Goal: Task Accomplishment & Management: Manage account settings

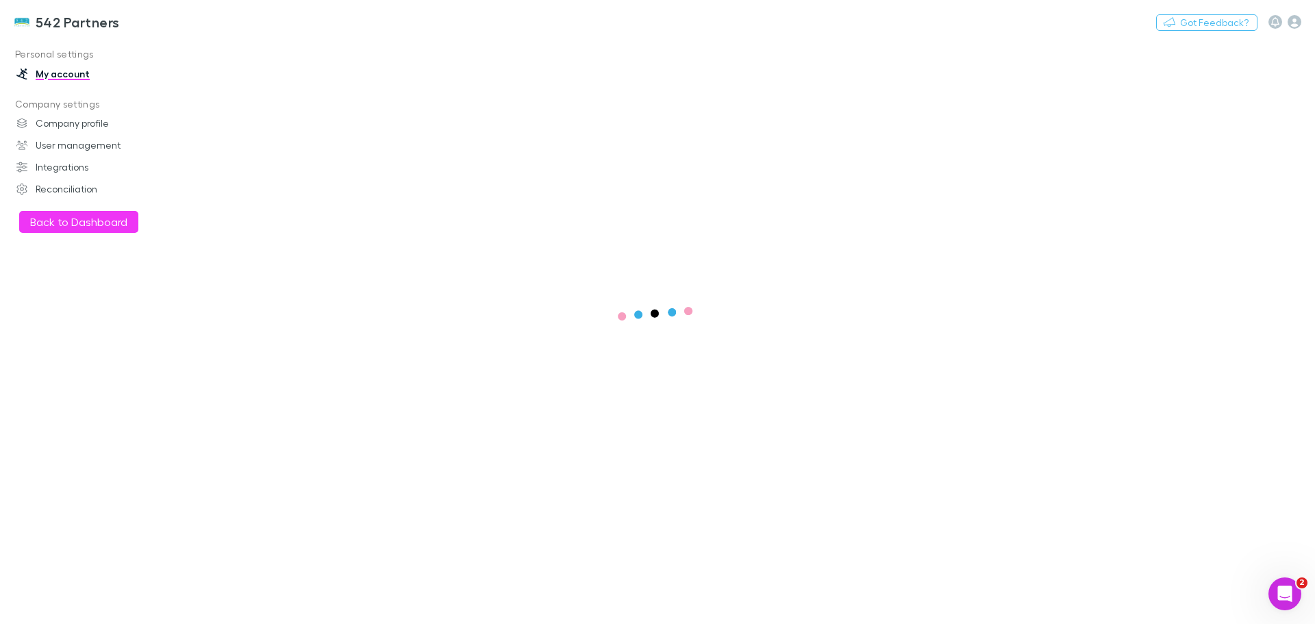
click at [42, 222] on button "Back to Dashboard" at bounding box center [78, 222] width 119 height 22
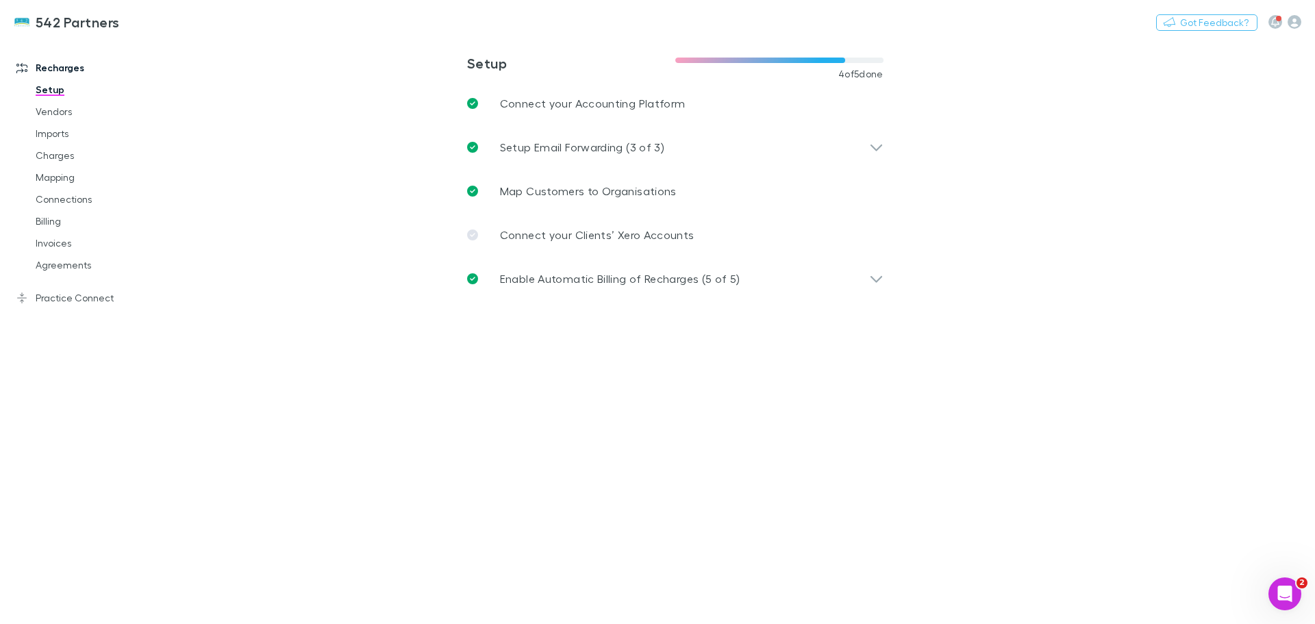
drag, startPoint x: 50, startPoint y: 220, endPoint x: 75, endPoint y: 225, distance: 25.9
click at [50, 220] on link "Billing" at bounding box center [103, 221] width 163 height 22
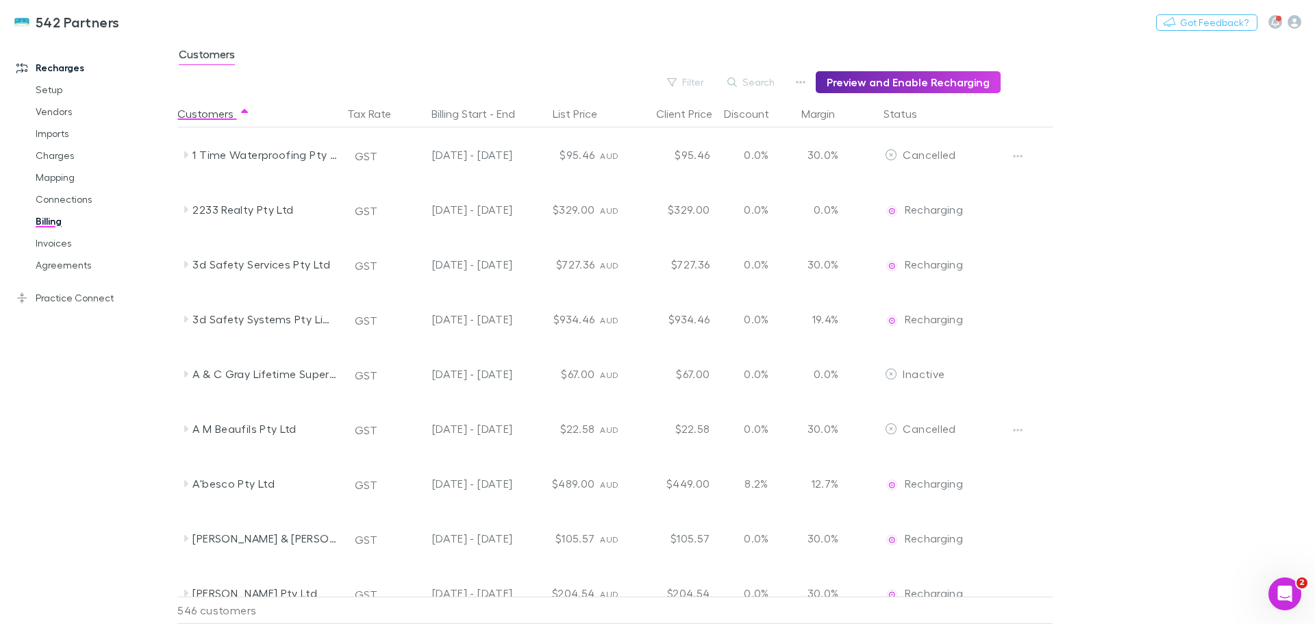
click at [767, 75] on button "Search" at bounding box center [752, 82] width 62 height 16
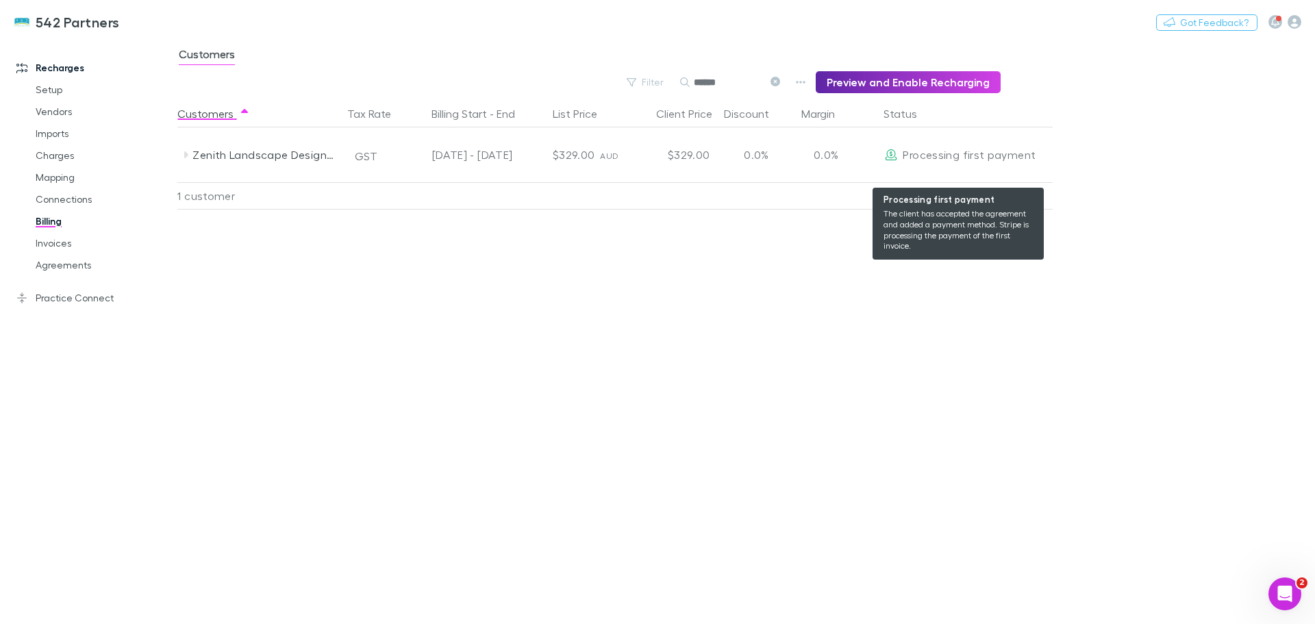
type input "******"
click at [900, 151] on div "Processing first payment" at bounding box center [960, 154] width 151 height 55
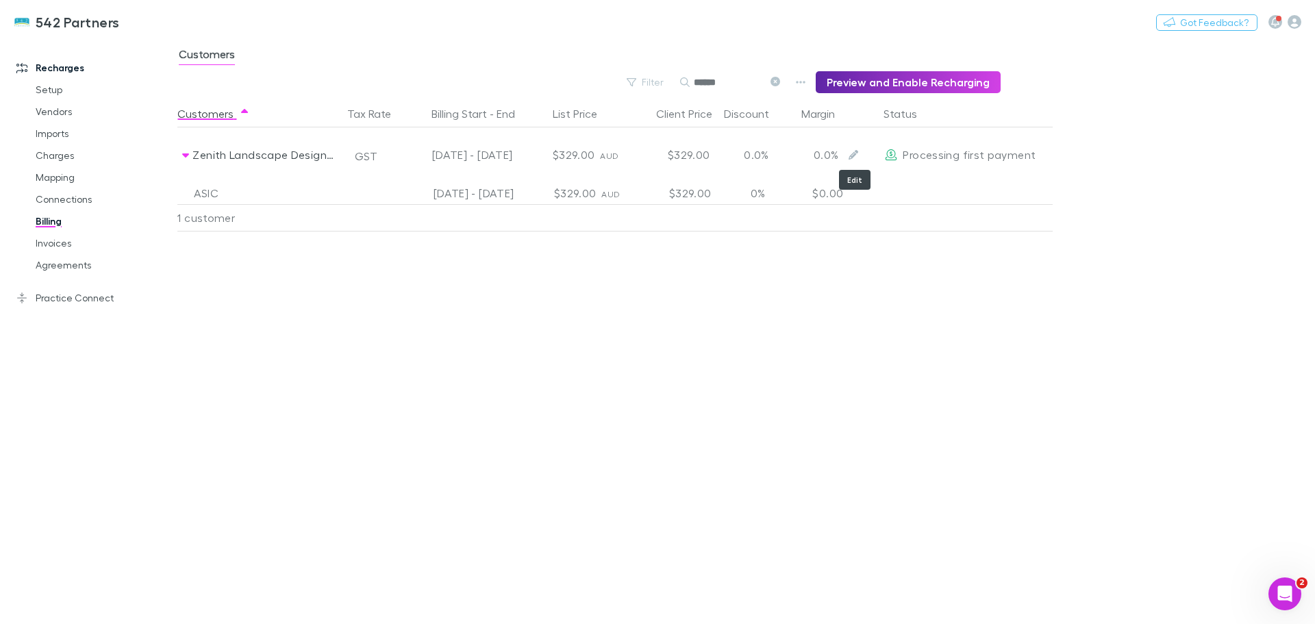
click at [850, 154] on icon "Edit" at bounding box center [854, 155] width 10 height 10
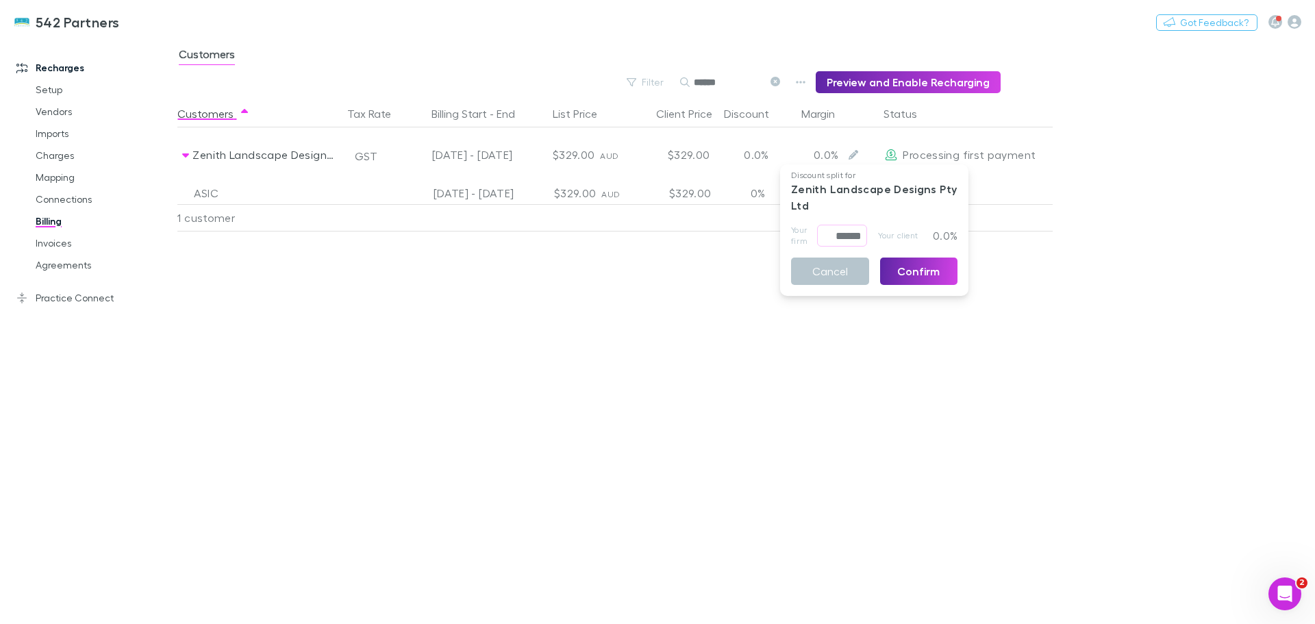
click at [828, 277] on button "Cancel" at bounding box center [830, 271] width 78 height 27
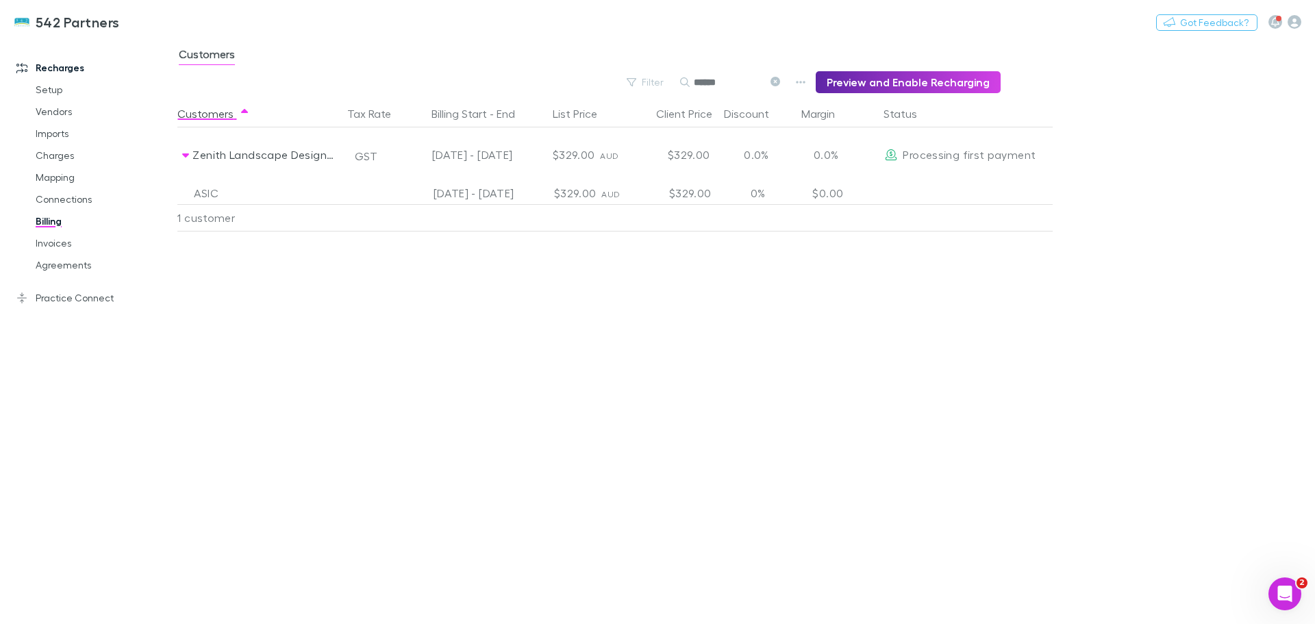
click at [1284, 594] on icon "Open Intercom Messenger" at bounding box center [1285, 594] width 23 height 23
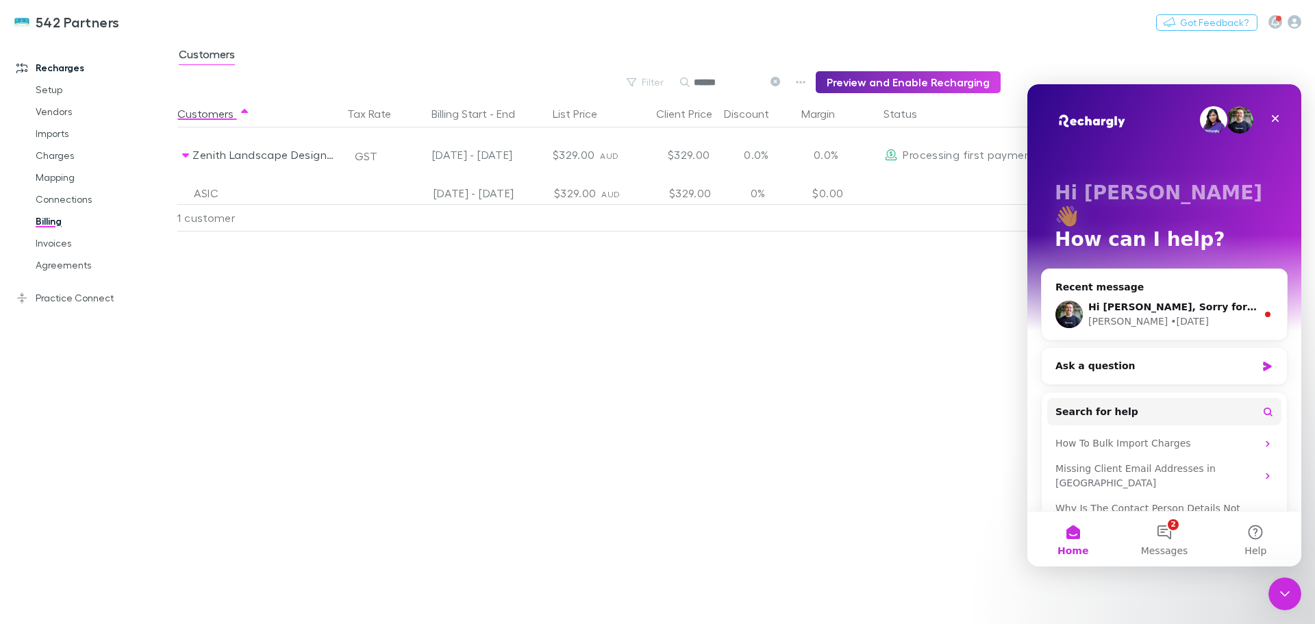
click at [1134, 359] on div "Ask a question" at bounding box center [1156, 366] width 201 height 14
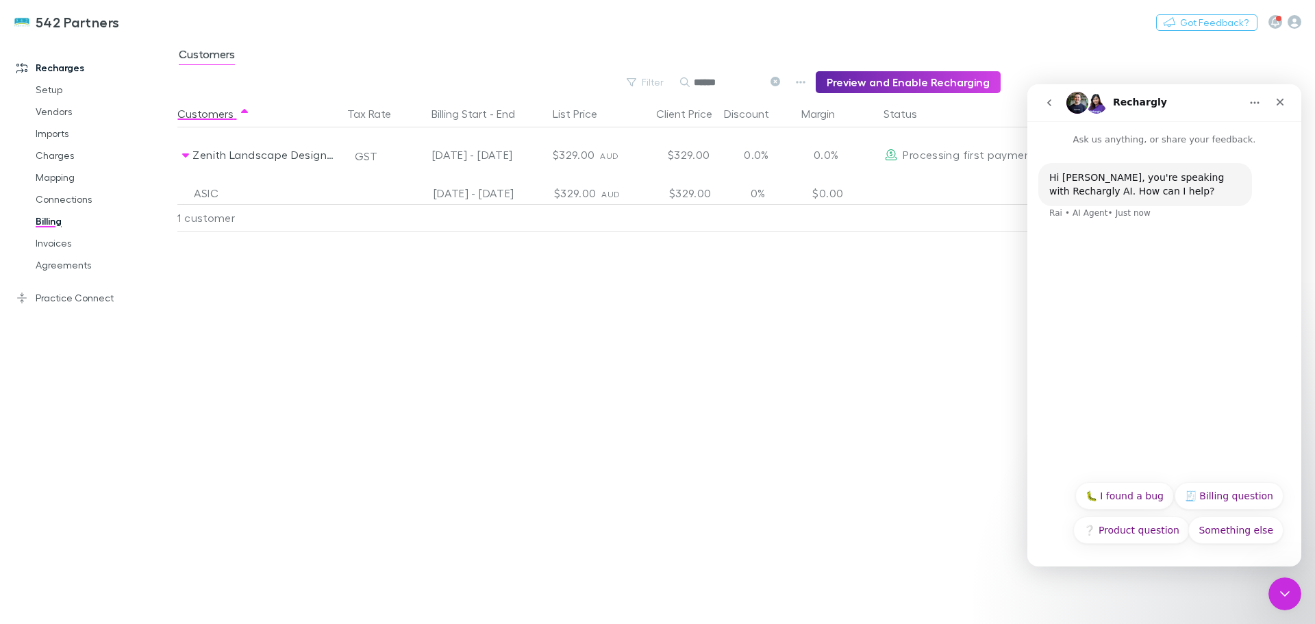
click at [1143, 141] on p "Ask us anything, or share your feedback." at bounding box center [1165, 133] width 274 height 25
click at [1219, 495] on button "🧾 Billing question" at bounding box center [1229, 495] width 109 height 27
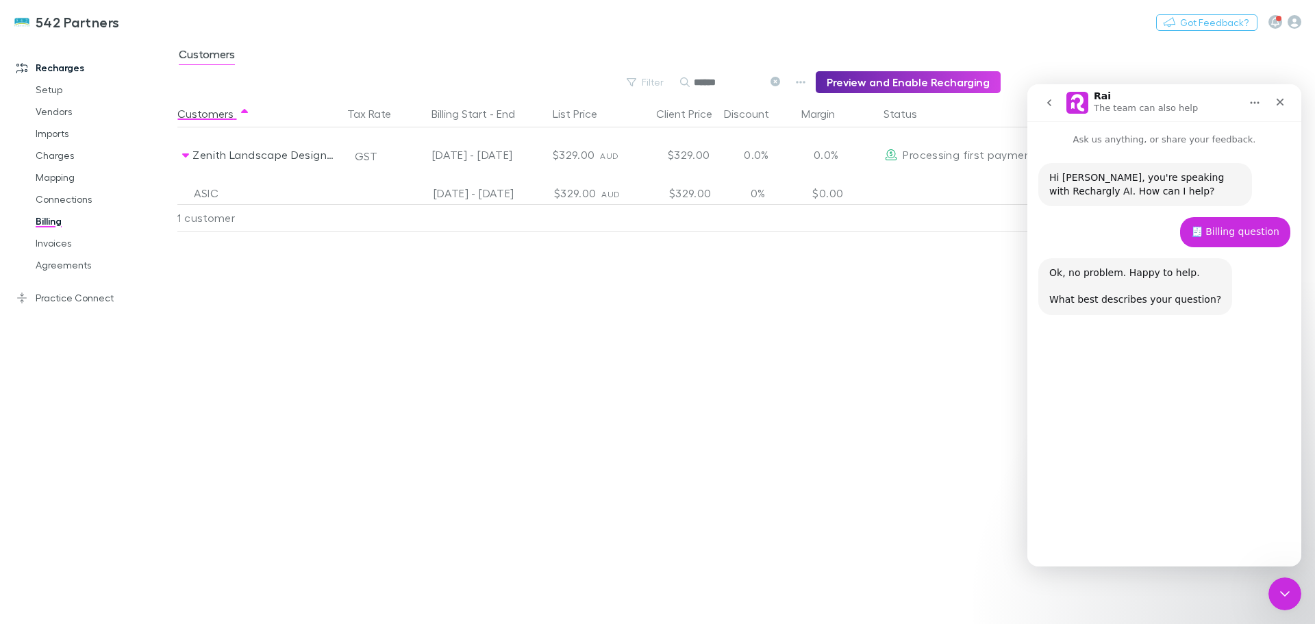
click at [1121, 137] on p "Ask us anything, or share your feedback." at bounding box center [1165, 133] width 274 height 25
click at [1090, 140] on p "Ask us anything, or share your feedback." at bounding box center [1165, 133] width 274 height 25
click at [1059, 143] on p "Ask us anything, or share your feedback." at bounding box center [1165, 133] width 274 height 25
click at [1097, 249] on div "🧾 Billing question [PERSON_NAME] • Just now" at bounding box center [1165, 237] width 252 height 41
click at [1080, 322] on div "Ok, no problem. Happy to help. ​ What best describes your question? Rai • AI Ag…" at bounding box center [1165, 294] width 252 height 73
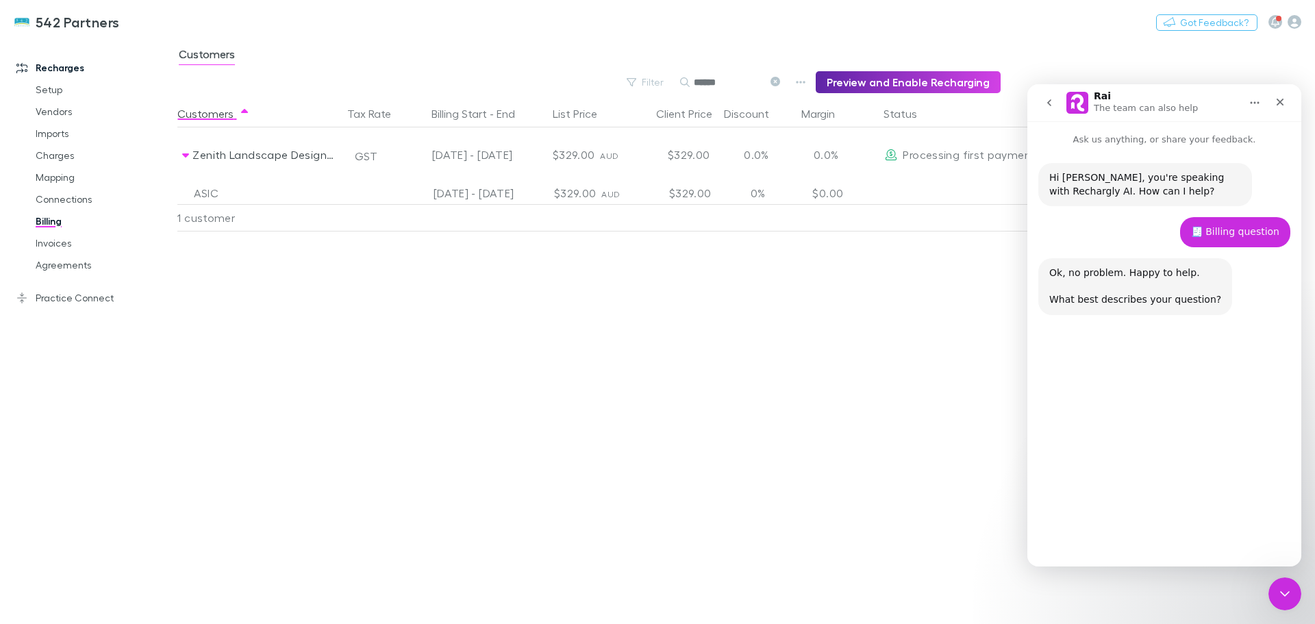
click at [1100, 416] on div "Hi [PERSON_NAME], you're speaking with Rechargly AI. How can I help? Rai • AI A…" at bounding box center [1165, 293] width 274 height 293
click at [1183, 562] on div "Hi [PERSON_NAME], you're speaking with Rechargly AI. How can I help? Rai • AI A…" at bounding box center [1165, 357] width 274 height 420
click at [1125, 537] on div "Start over Access Rechargly invoice Download client invoice Something else Star…" at bounding box center [1164, 499] width 238 height 103
click at [1119, 103] on p "The team can also help" at bounding box center [1146, 108] width 104 height 14
click at [1112, 136] on p "Ask us anything, or share your feedback." at bounding box center [1165, 133] width 274 height 25
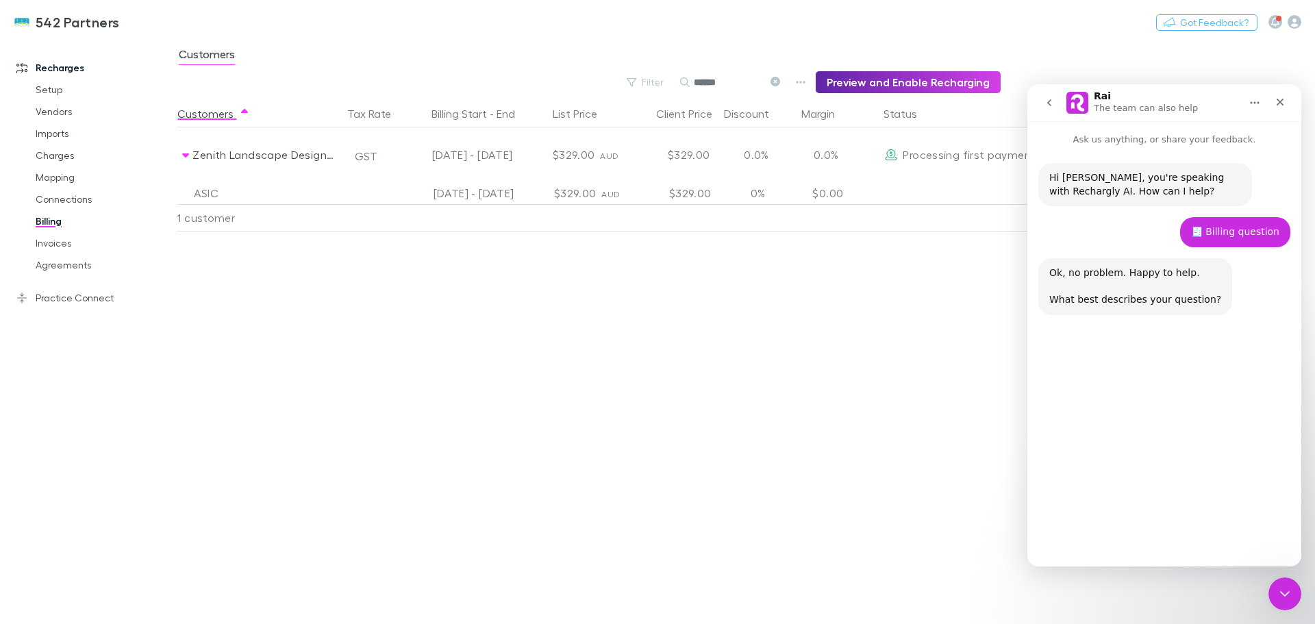
click at [1184, 143] on p "Ask us anything, or share your feedback." at bounding box center [1165, 133] width 274 height 25
click at [1048, 101] on icon "go back" at bounding box center [1049, 102] width 11 height 11
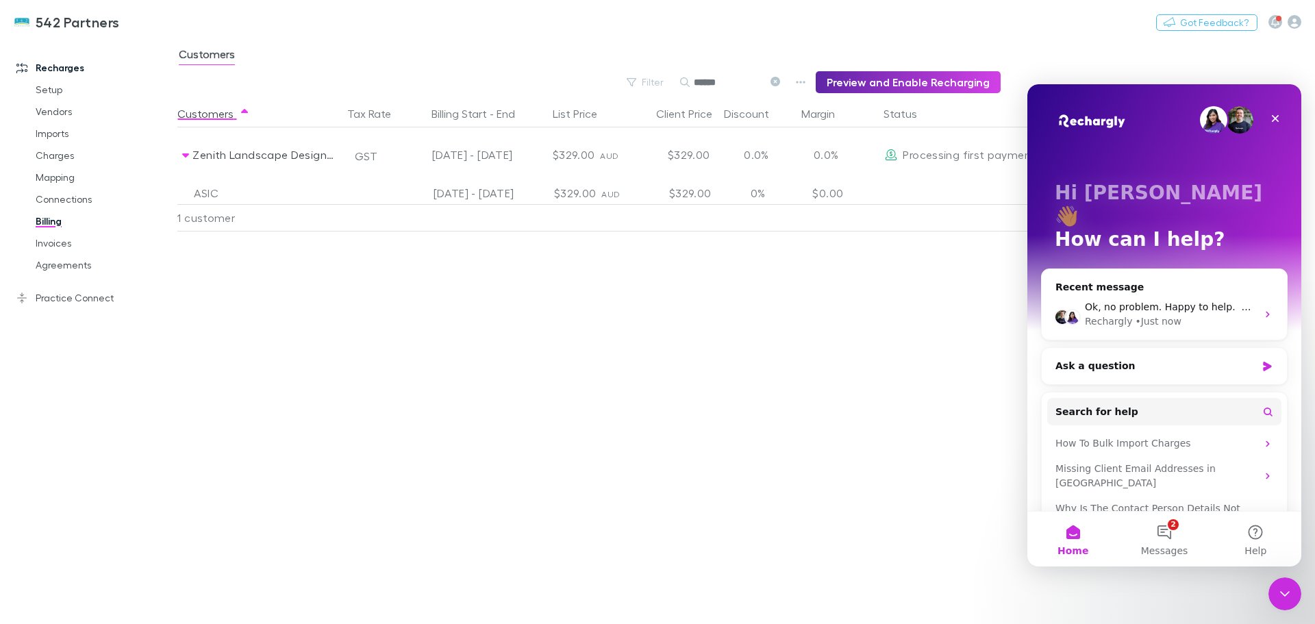
click at [1096, 405] on span "Search for help" at bounding box center [1097, 412] width 83 height 14
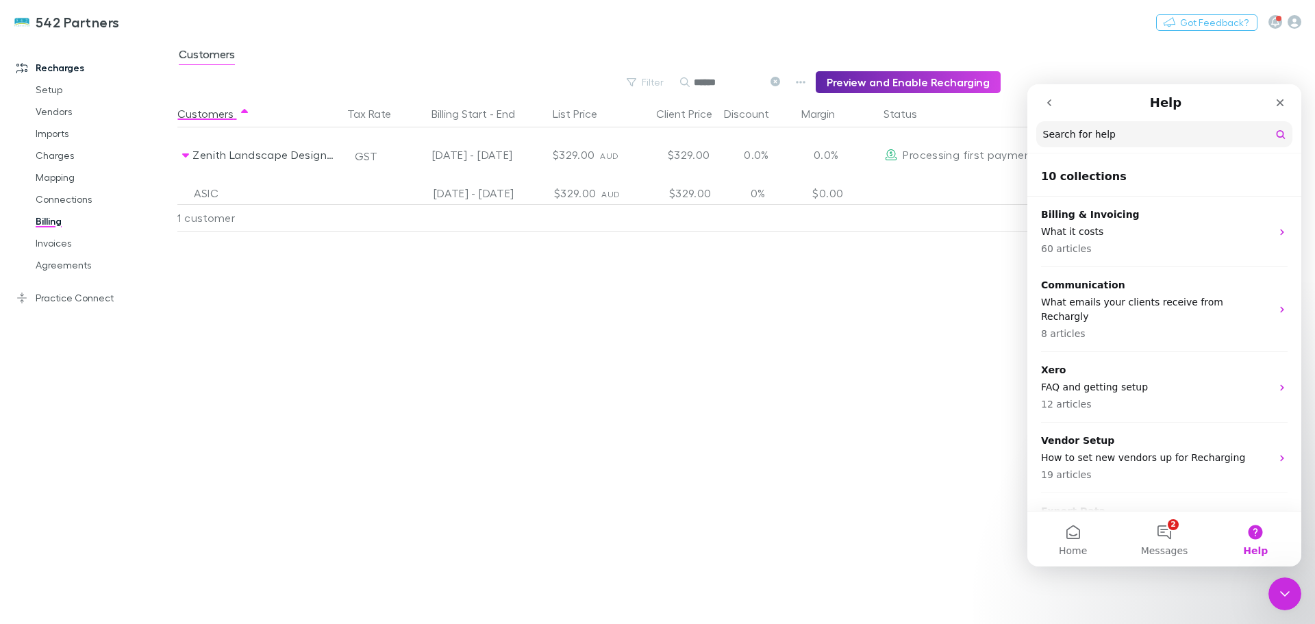
click at [1064, 214] on p "Billing & Invoicing" at bounding box center [1156, 215] width 230 height 14
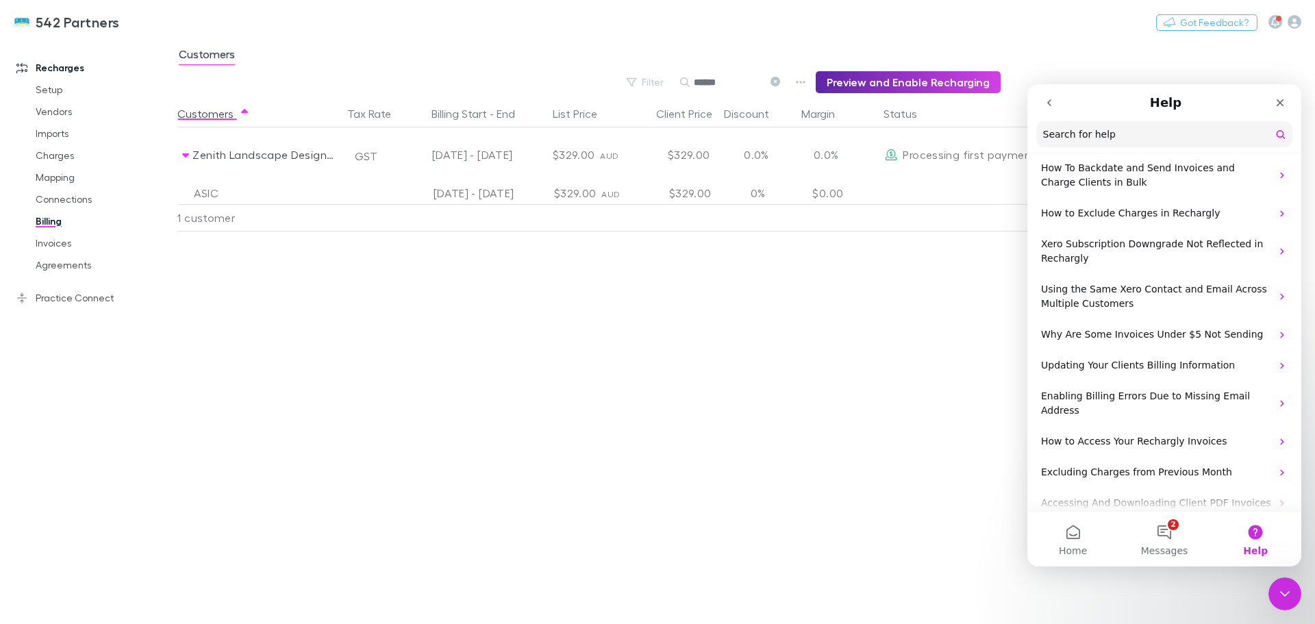
scroll to position [1384, 0]
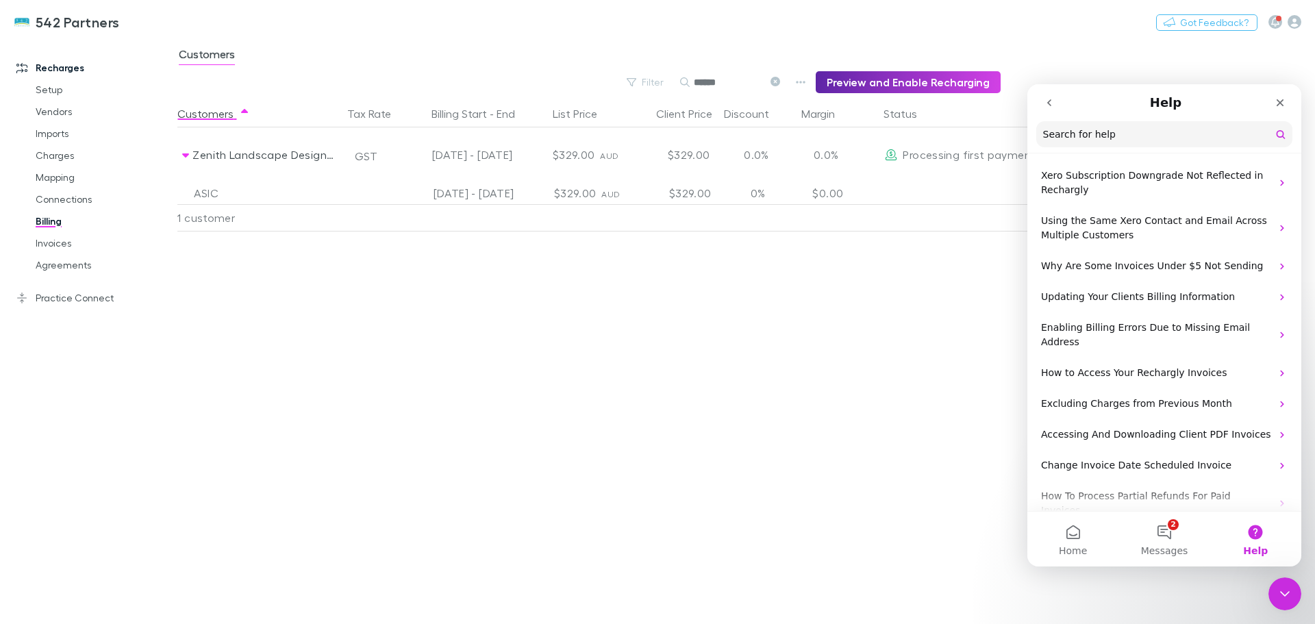
click at [1163, 489] on p "How To Process Partial Refunds For Paid Invoices" at bounding box center [1156, 503] width 230 height 29
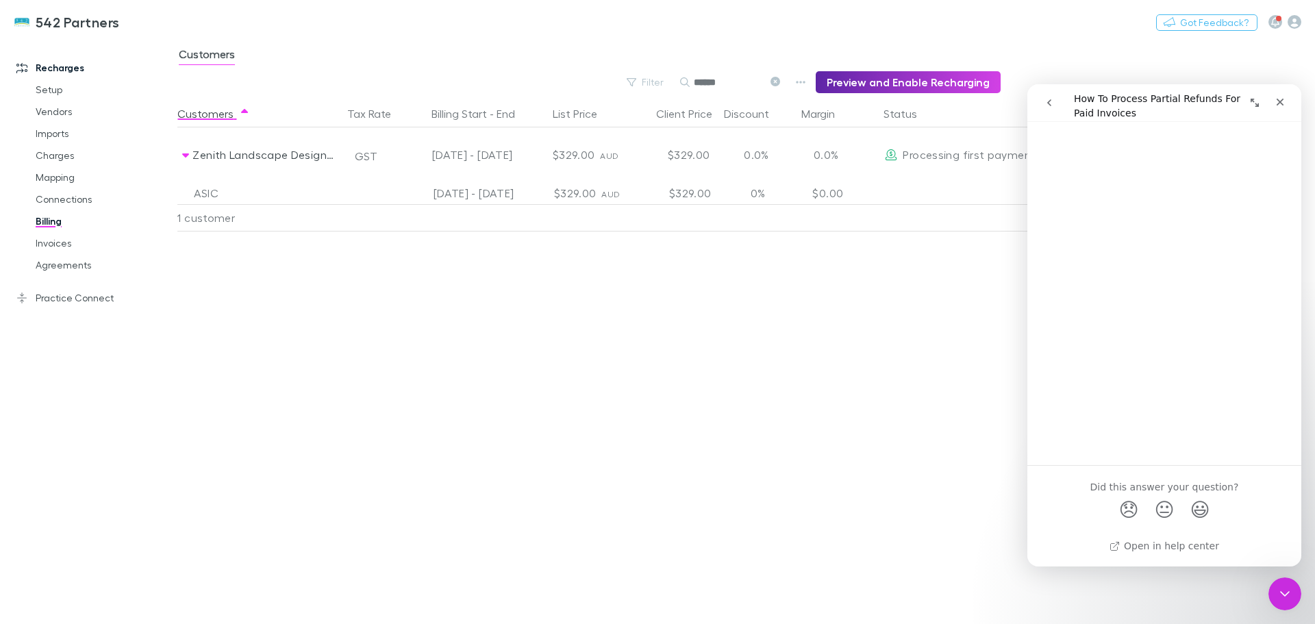
scroll to position [0, 0]
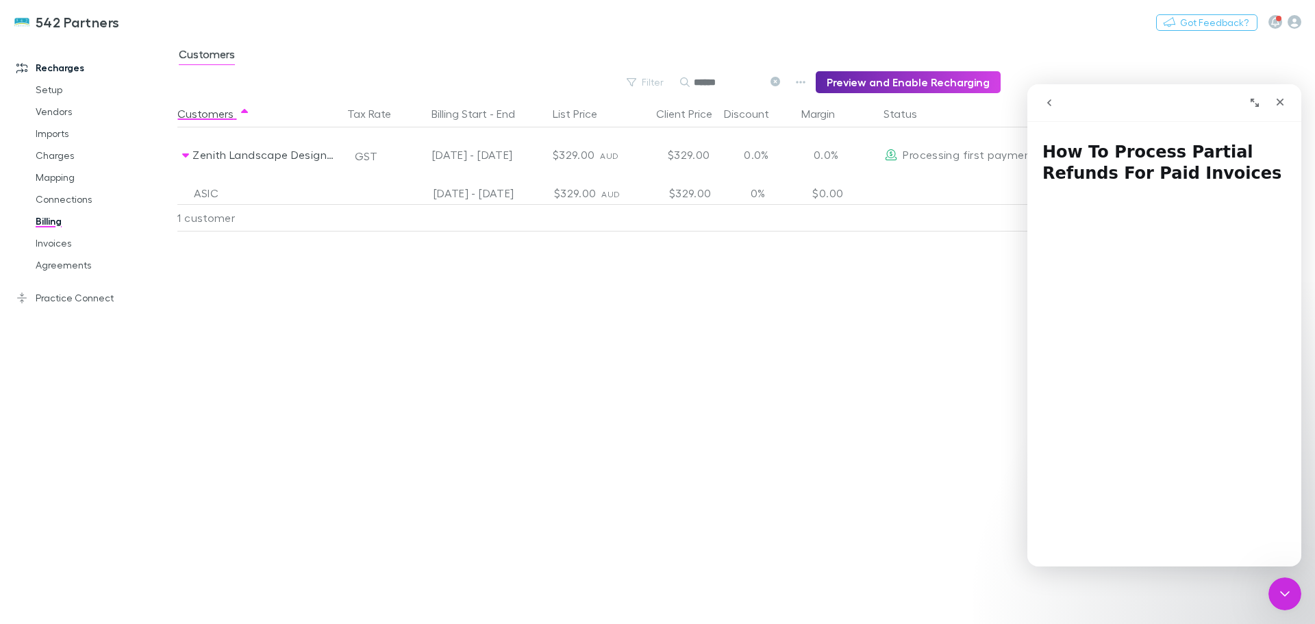
click at [1049, 101] on icon "go back" at bounding box center [1049, 102] width 11 height 11
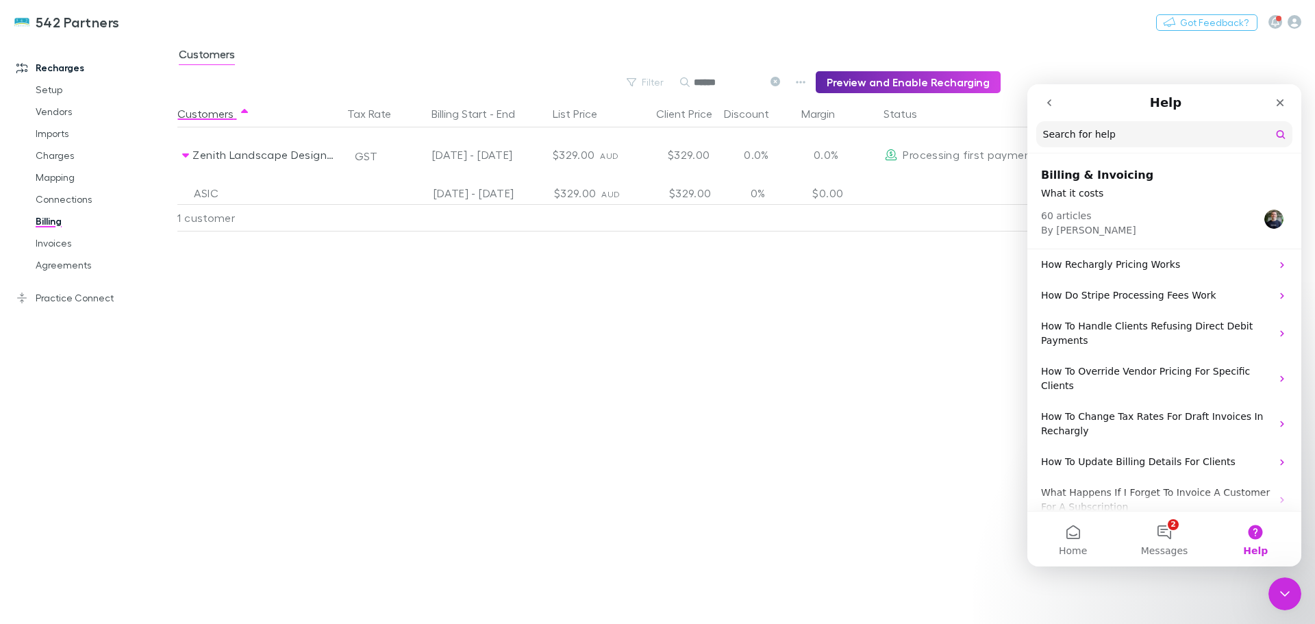
click at [1076, 134] on input "Search for help" at bounding box center [1164, 134] width 256 height 26
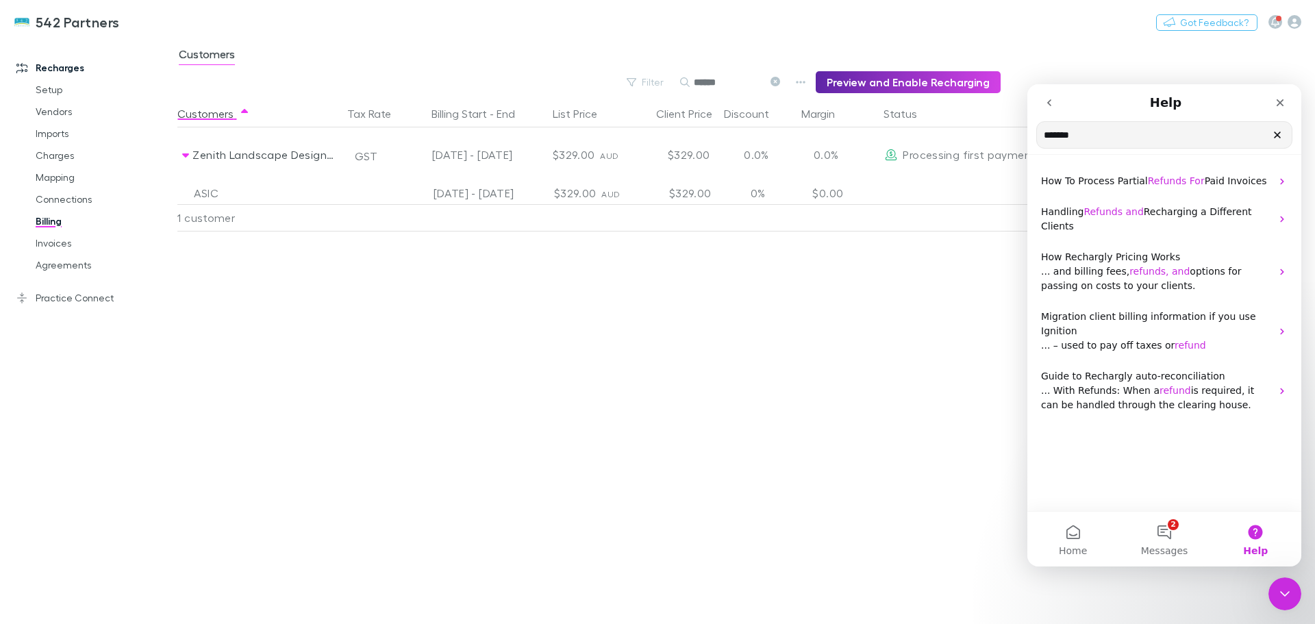
type input "******"
click at [1126, 206] on span "Refunds and" at bounding box center [1114, 211] width 60 height 11
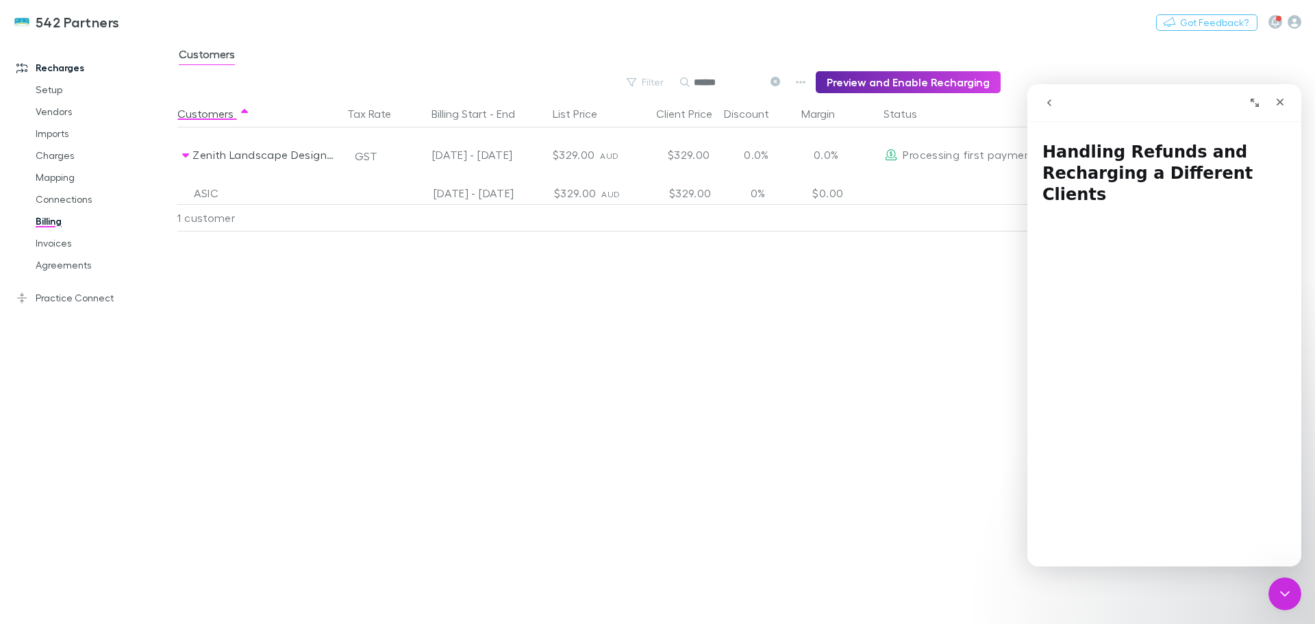
click at [1045, 101] on icon "go back" at bounding box center [1049, 102] width 11 height 11
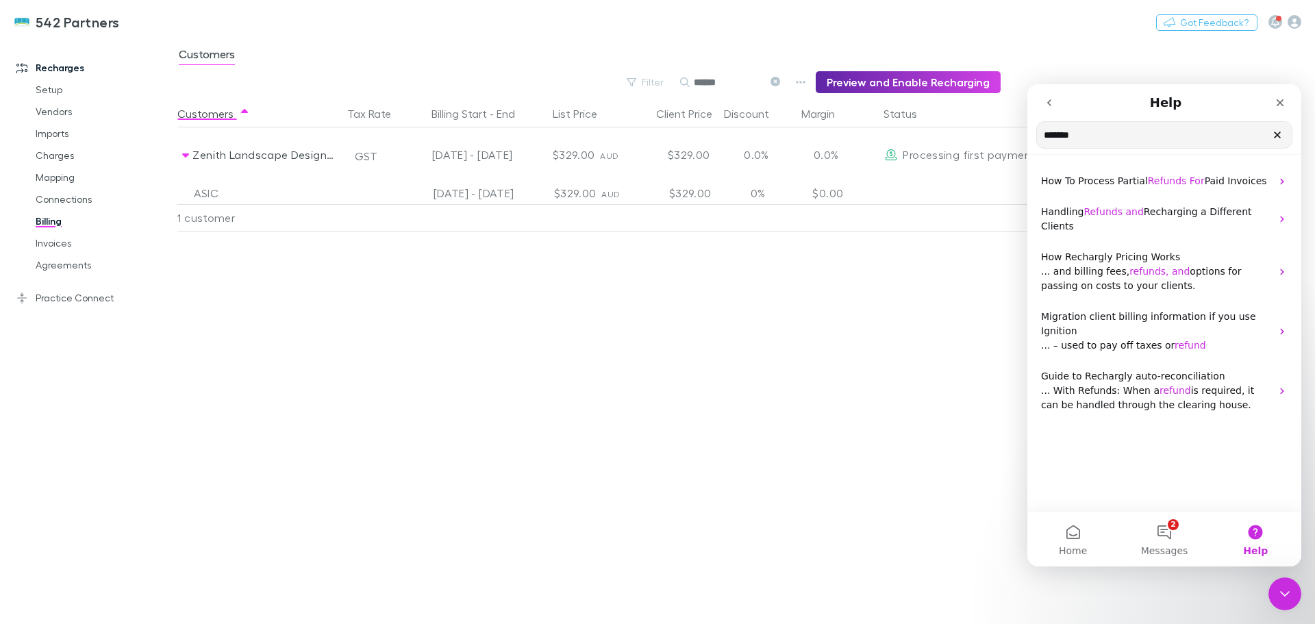
click at [1050, 101] on icon "go back" at bounding box center [1049, 102] width 4 height 7
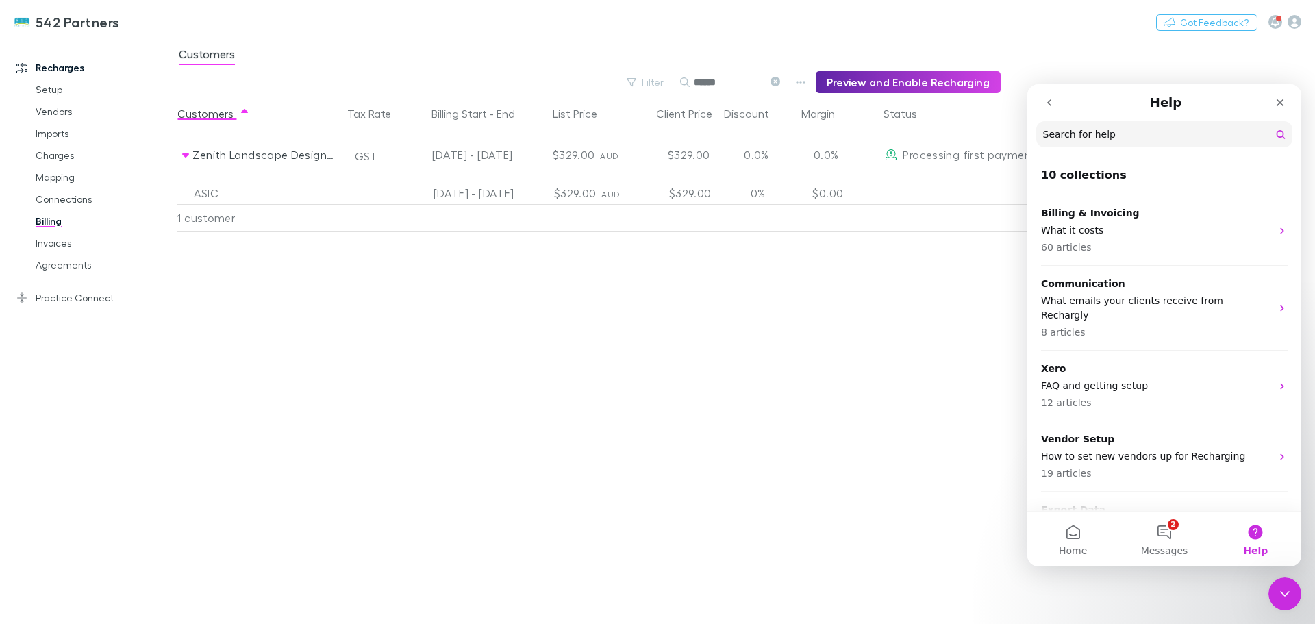
click at [56, 243] on link "Invoices" at bounding box center [103, 243] width 163 height 22
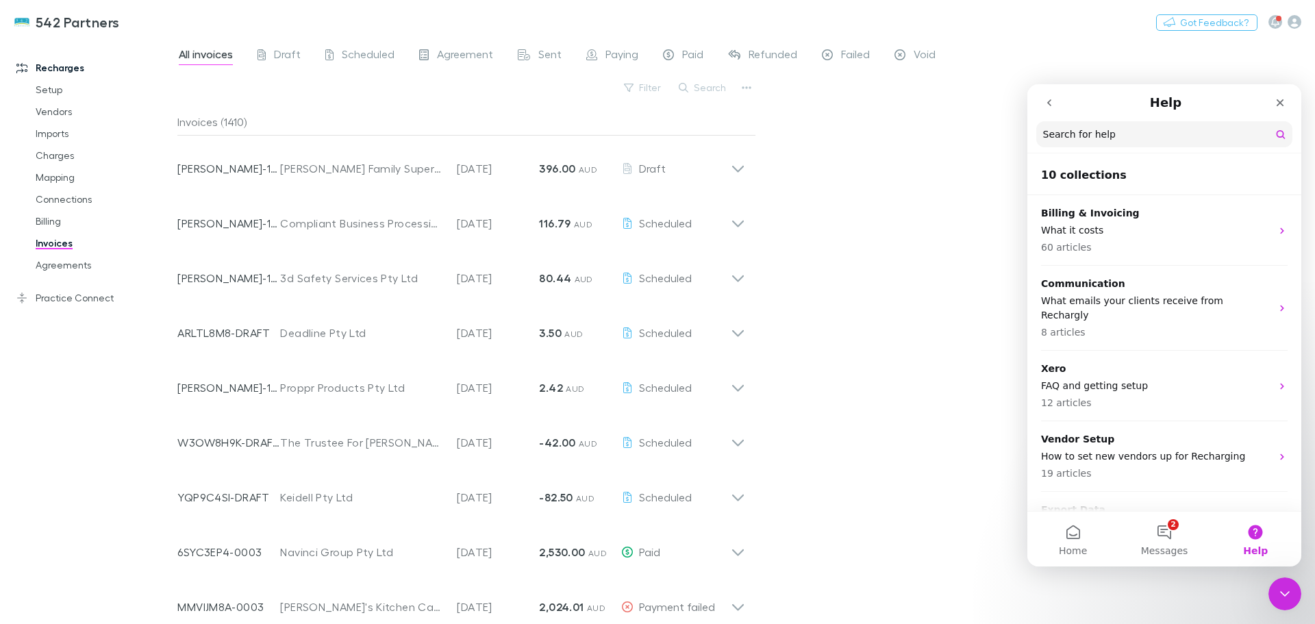
click at [700, 88] on button "Search" at bounding box center [703, 87] width 62 height 16
click at [732, 168] on icon at bounding box center [738, 162] width 14 height 27
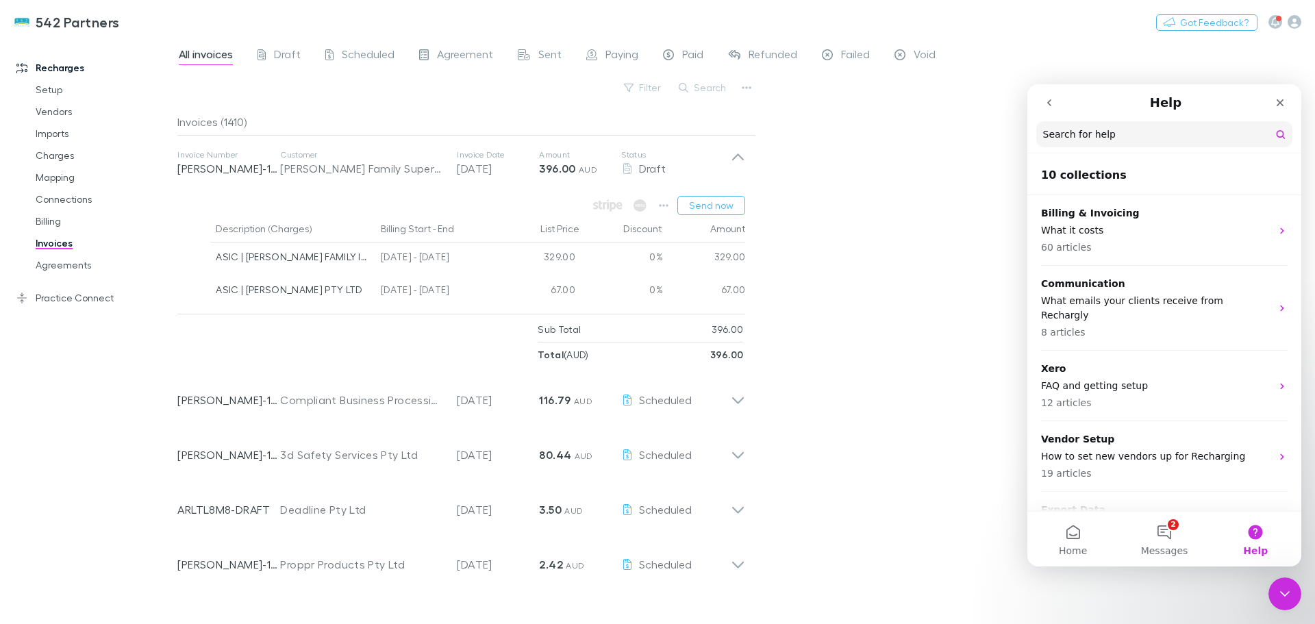
click at [733, 160] on icon at bounding box center [738, 156] width 12 height 7
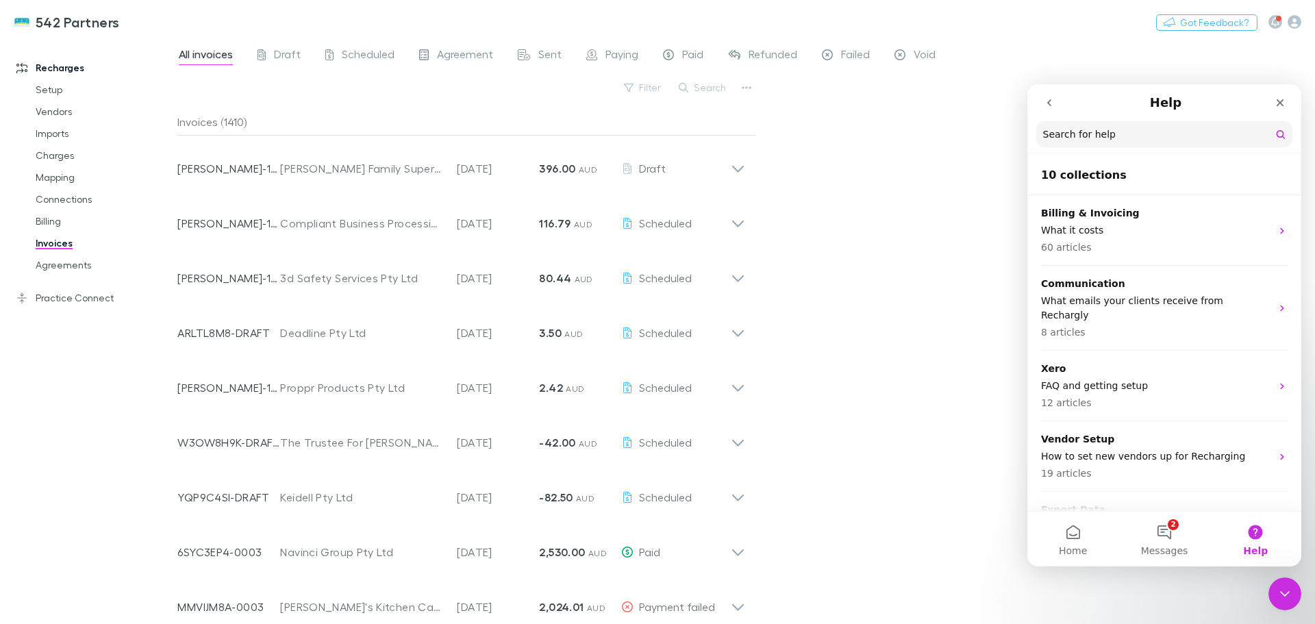
click at [705, 84] on button "Search" at bounding box center [703, 87] width 62 height 16
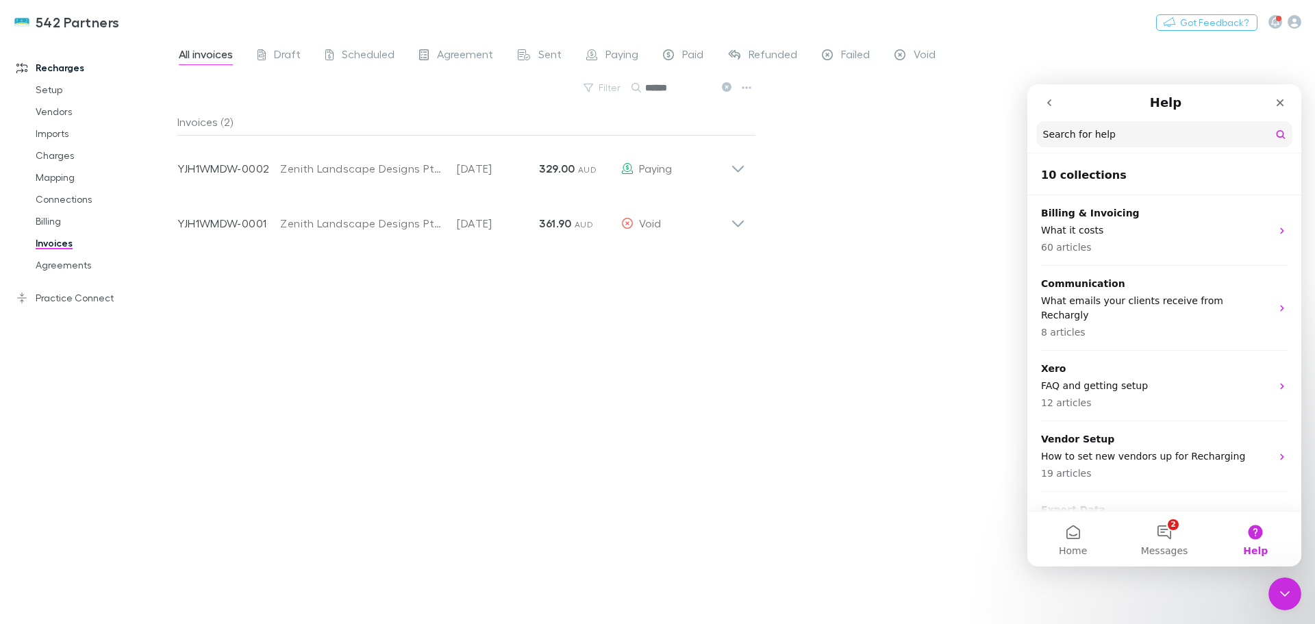
type input "******"
click at [734, 167] on icon at bounding box center [738, 169] width 12 height 7
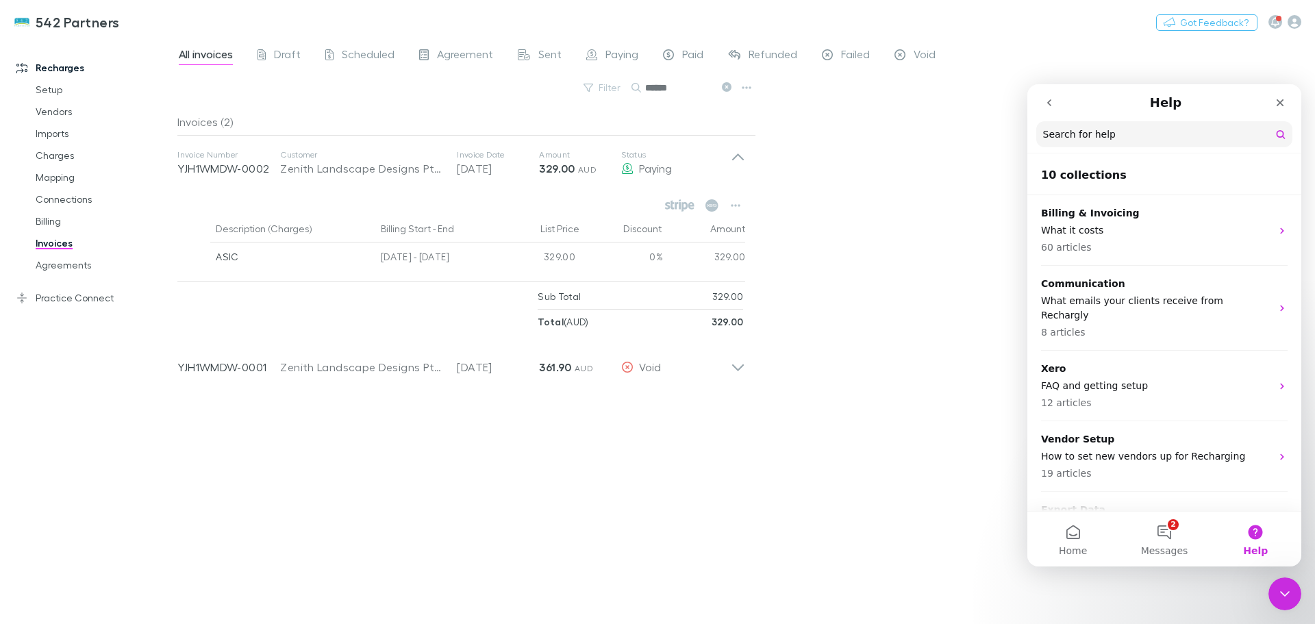
click at [742, 202] on button "button" at bounding box center [735, 205] width 19 height 19
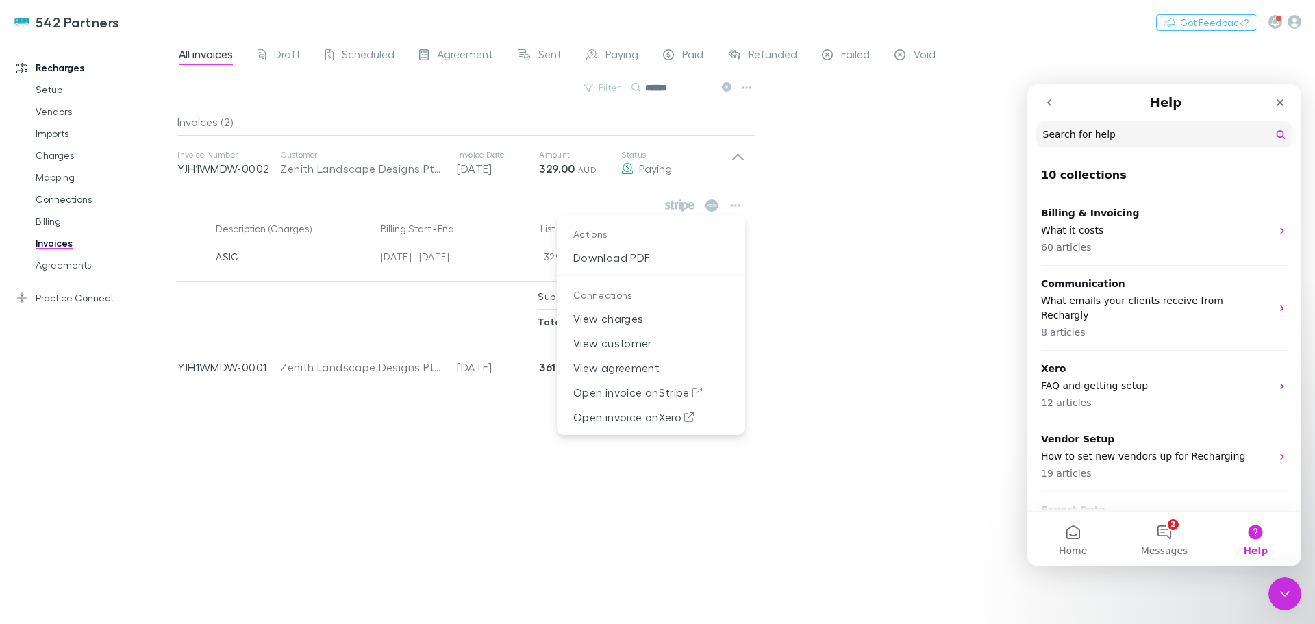
click at [734, 153] on div at bounding box center [657, 312] width 1315 height 624
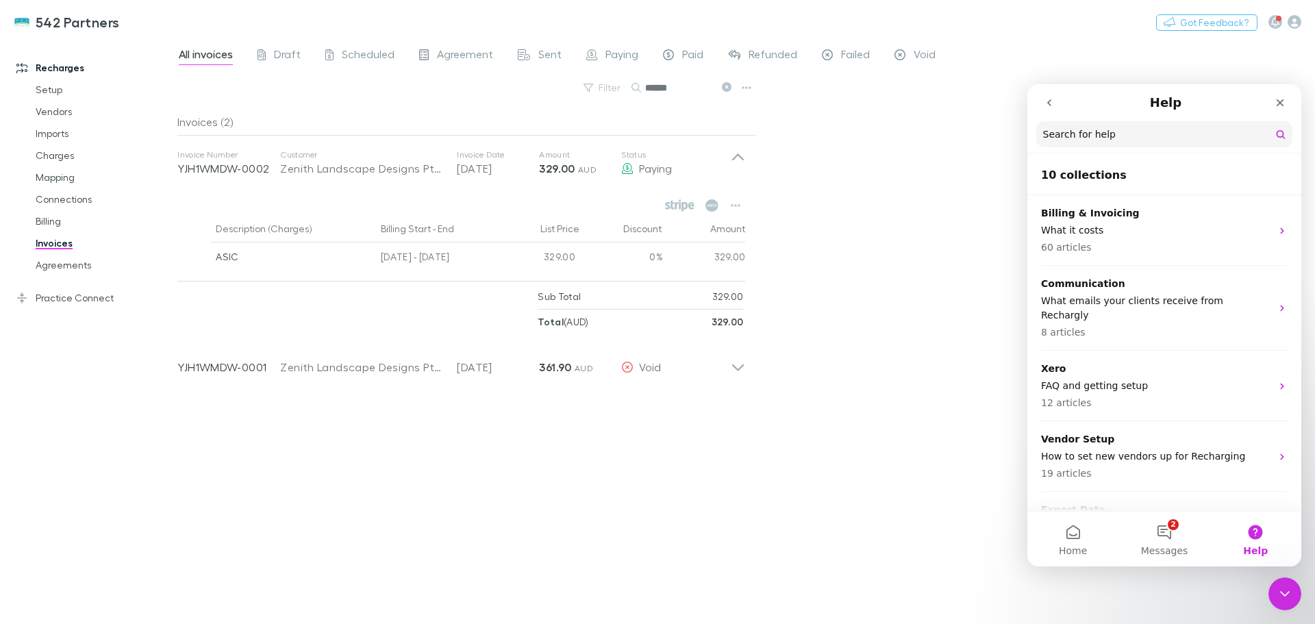
click at [1048, 103] on icon "go back" at bounding box center [1049, 102] width 4 height 7
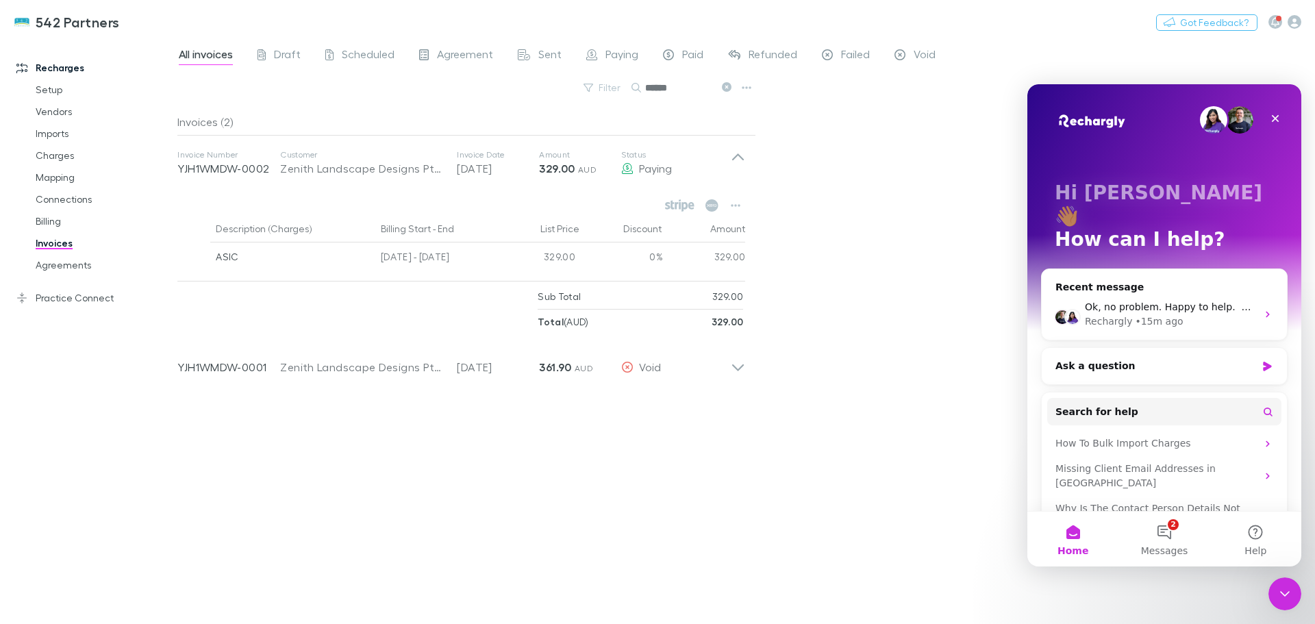
click at [1167, 527] on button "2 Messages" at bounding box center [1164, 539] width 91 height 55
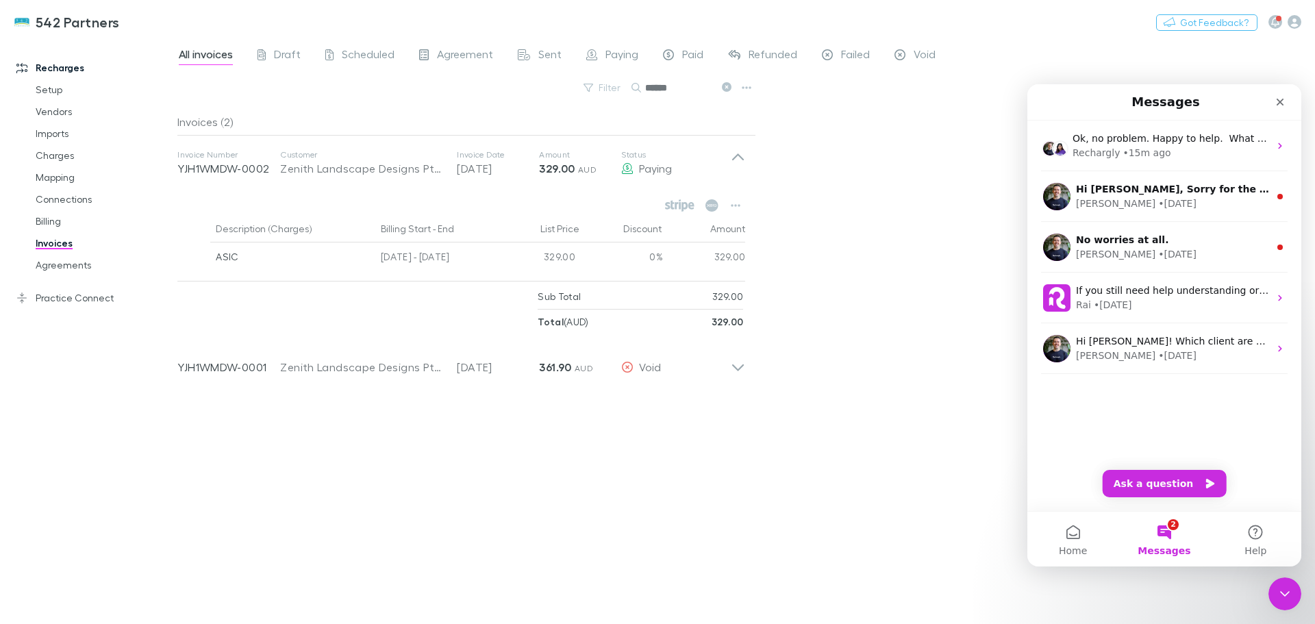
click at [1126, 136] on span "Ok, no problem. Happy to help. ​ What best describes your question?" at bounding box center [1237, 138] width 329 height 11
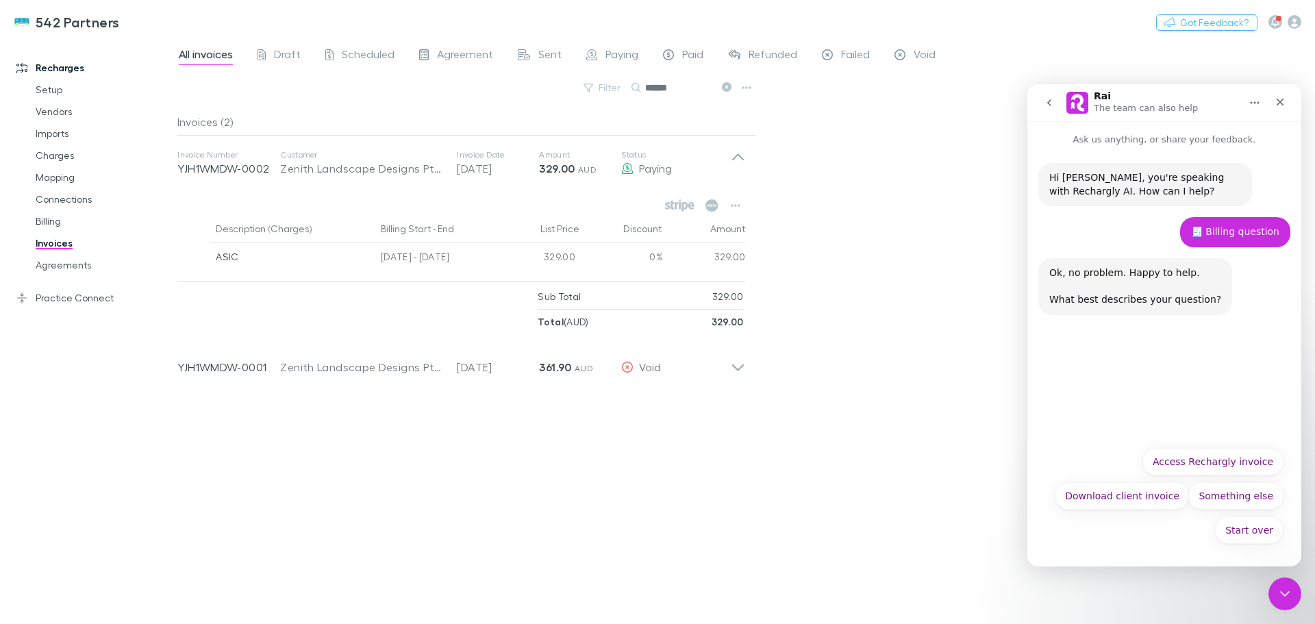
click at [1117, 143] on p "Ask us anything, or share your feedback." at bounding box center [1165, 133] width 274 height 25
click at [1186, 125] on p "Ask us anything, or share your feedback." at bounding box center [1165, 133] width 274 height 25
click at [1189, 137] on p "Ask us anything, or share your feedback." at bounding box center [1165, 133] width 274 height 25
drag, startPoint x: 1147, startPoint y: 107, endPoint x: 1150, endPoint y: 139, distance: 32.3
click at [1148, 110] on p "The team can also help" at bounding box center [1146, 108] width 104 height 14
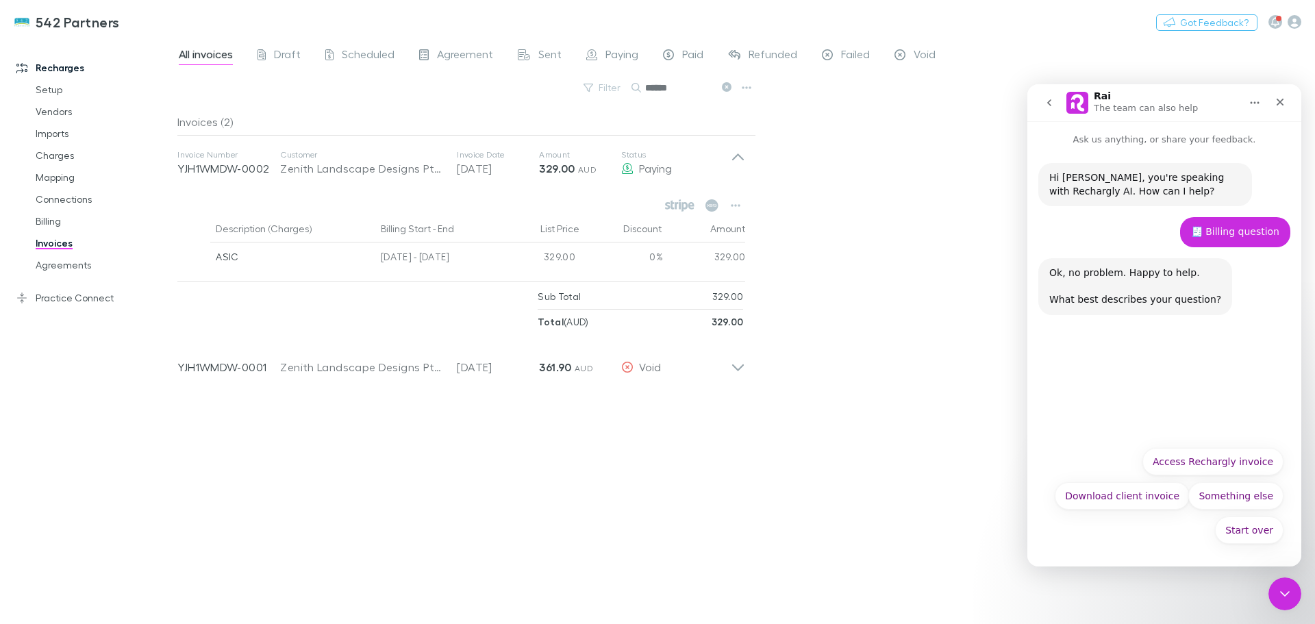
drag, startPoint x: 1146, startPoint y: 230, endPoint x: 1171, endPoint y: 307, distance: 80.8
click at [1149, 238] on div "🧾 Billing question [PERSON_NAME] • 15m ago" at bounding box center [1165, 237] width 252 height 41
drag, startPoint x: 1157, startPoint y: 287, endPoint x: 1152, endPoint y: 339, distance: 52.3
click at [1156, 301] on div "Ok, no problem. Happy to help. ​ What best describes your question?" at bounding box center [1136, 286] width 172 height 40
click at [1152, 340] on div "Ok, no problem. Happy to help. ​ What best describes your question? Rai • AI Ag…" at bounding box center [1165, 301] width 252 height 87
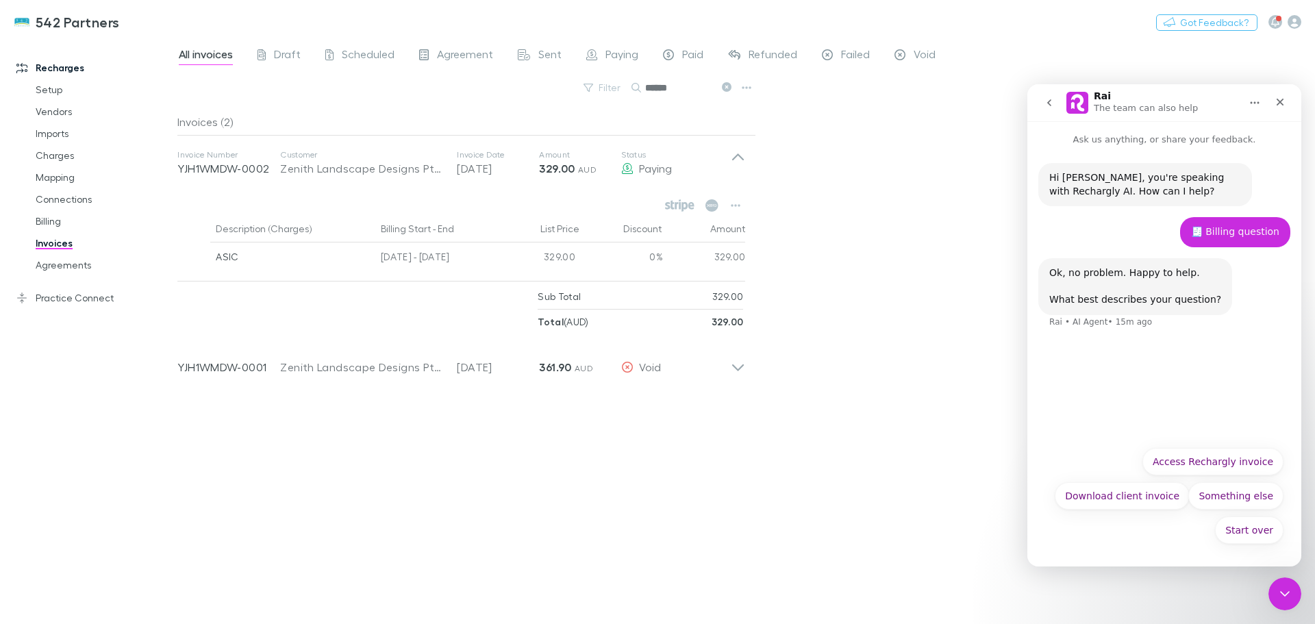
click at [1134, 353] on div "Hi [PERSON_NAME], you're speaking with Rechargly AI. How can I help? Rai • AI A…" at bounding box center [1165, 293] width 274 height 293
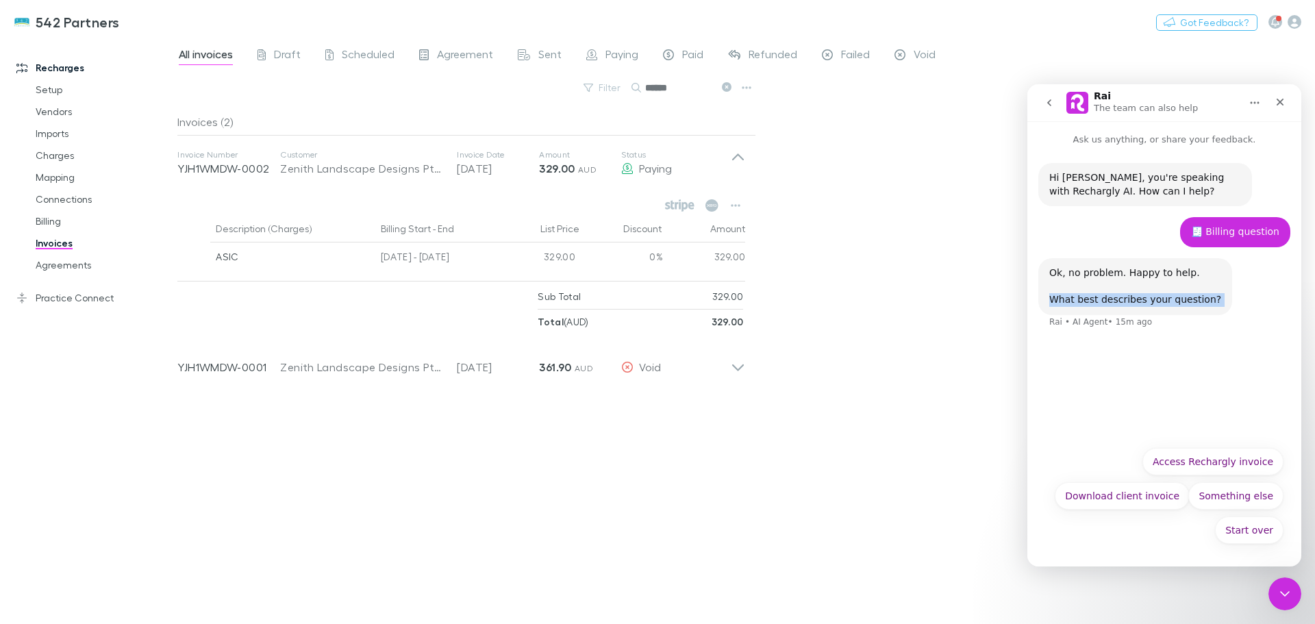
click at [1231, 373] on div "Hi [PERSON_NAME], you're speaking with Rechargly AI. How can I help? Rai • AI A…" at bounding box center [1165, 293] width 274 height 293
click at [1204, 390] on div "Hi [PERSON_NAME], you're speaking with Rechargly AI. How can I help? Rai • AI A…" at bounding box center [1165, 293] width 274 height 293
click at [1257, 99] on icon "Home" at bounding box center [1255, 102] width 11 height 11
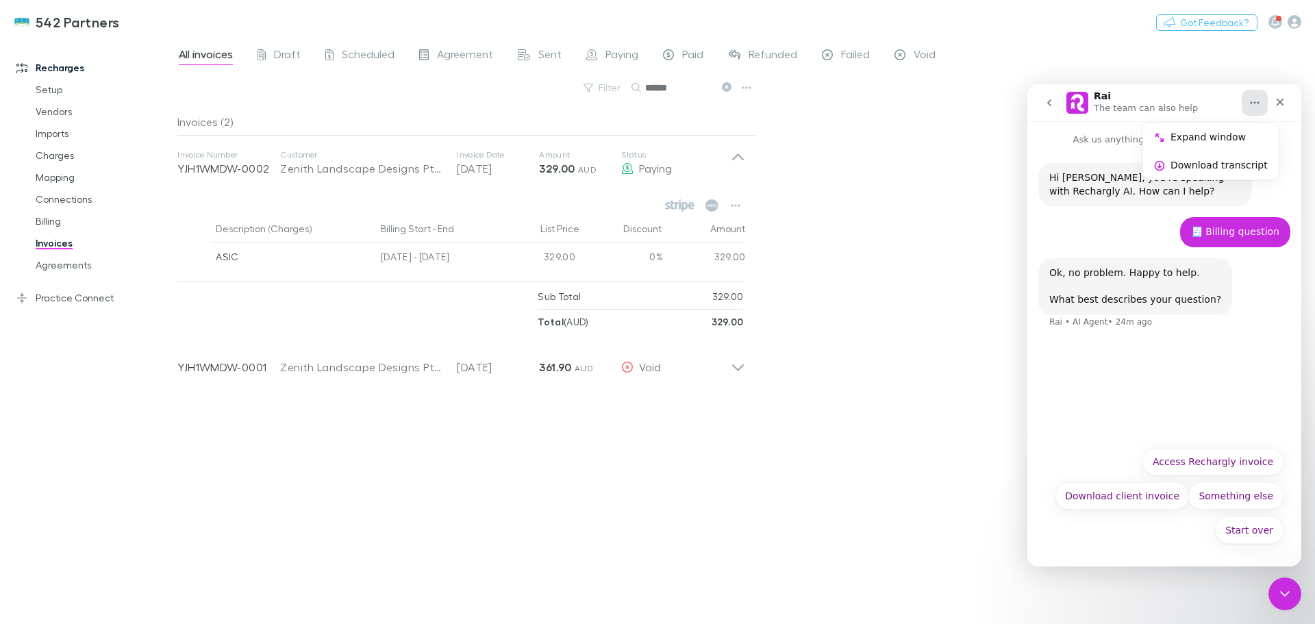
click at [1278, 100] on icon "Close" at bounding box center [1281, 103] width 8 height 8
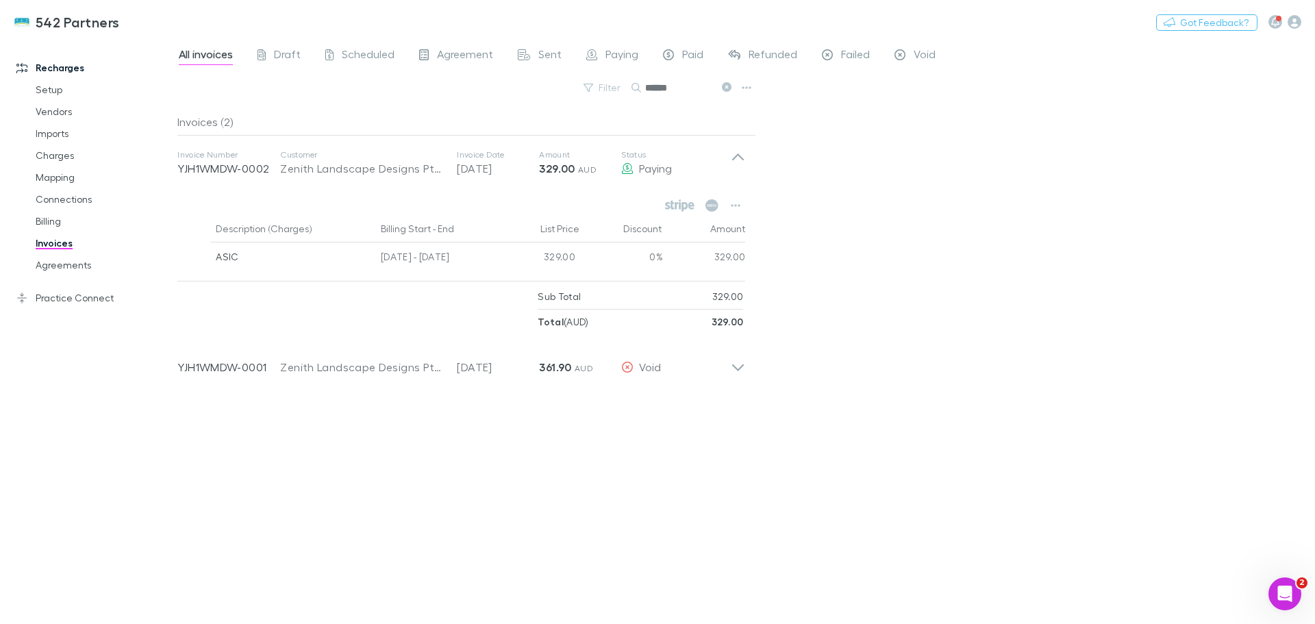
click at [1287, 595] on icon "Open Intercom Messenger" at bounding box center [1285, 593] width 10 height 11
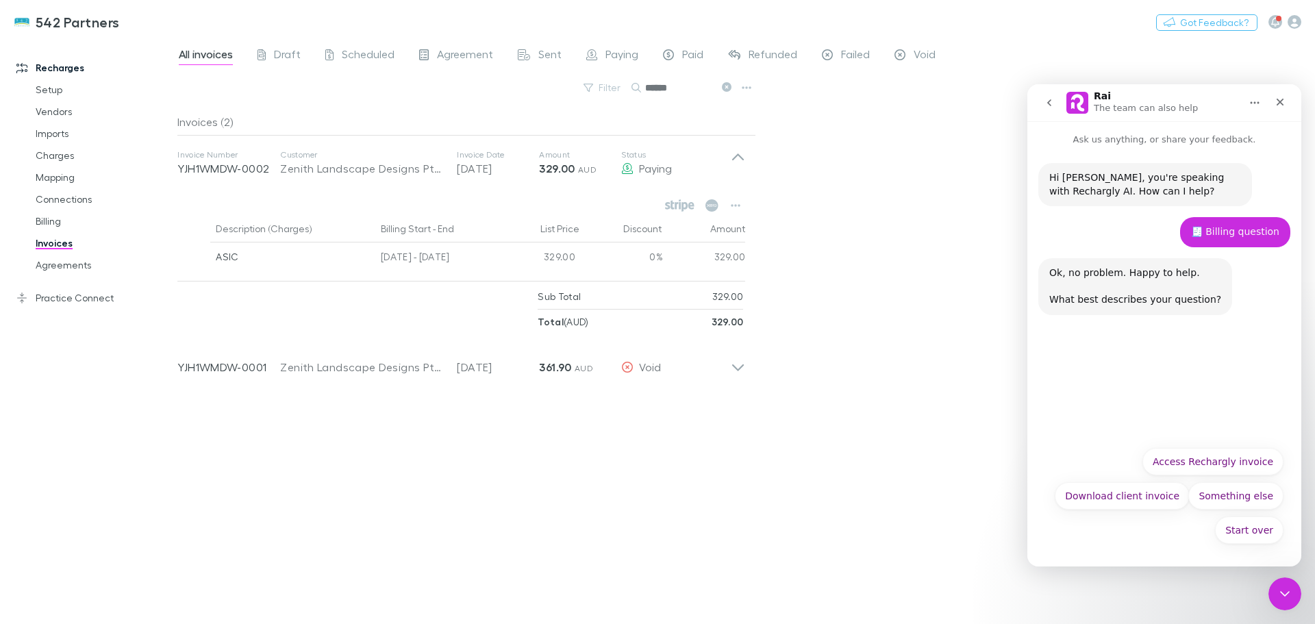
click at [1050, 100] on icon "go back" at bounding box center [1049, 102] width 11 height 11
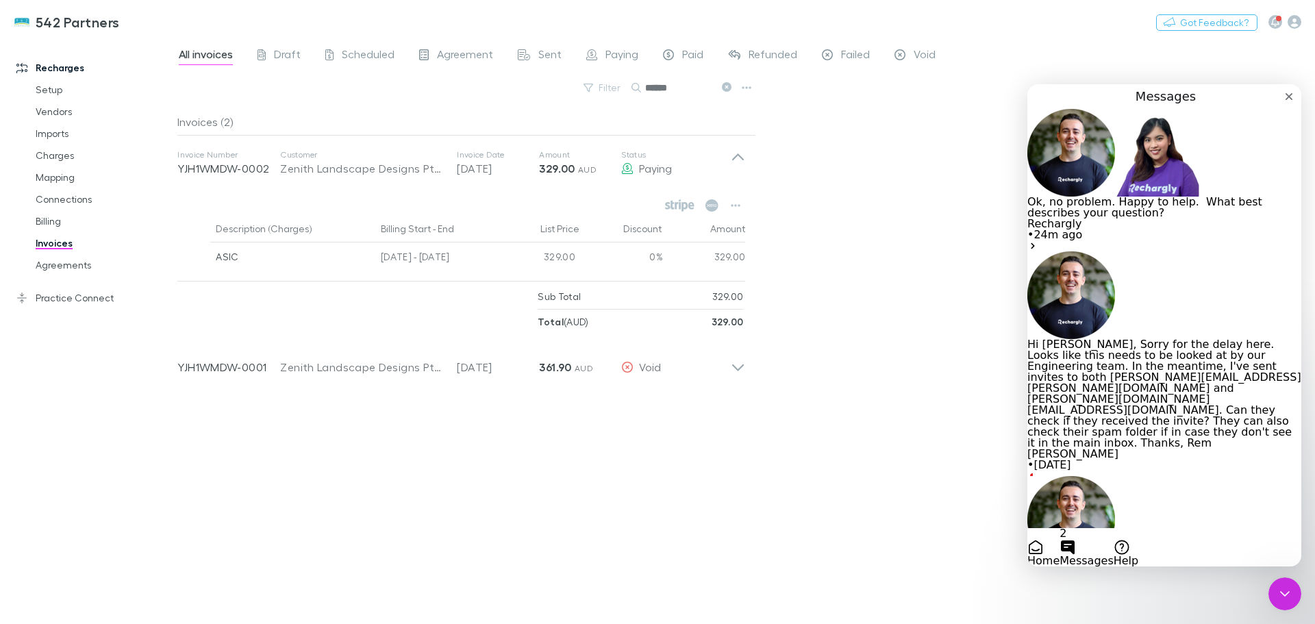
click at [1060, 539] on button "Home" at bounding box center [1044, 552] width 32 height 27
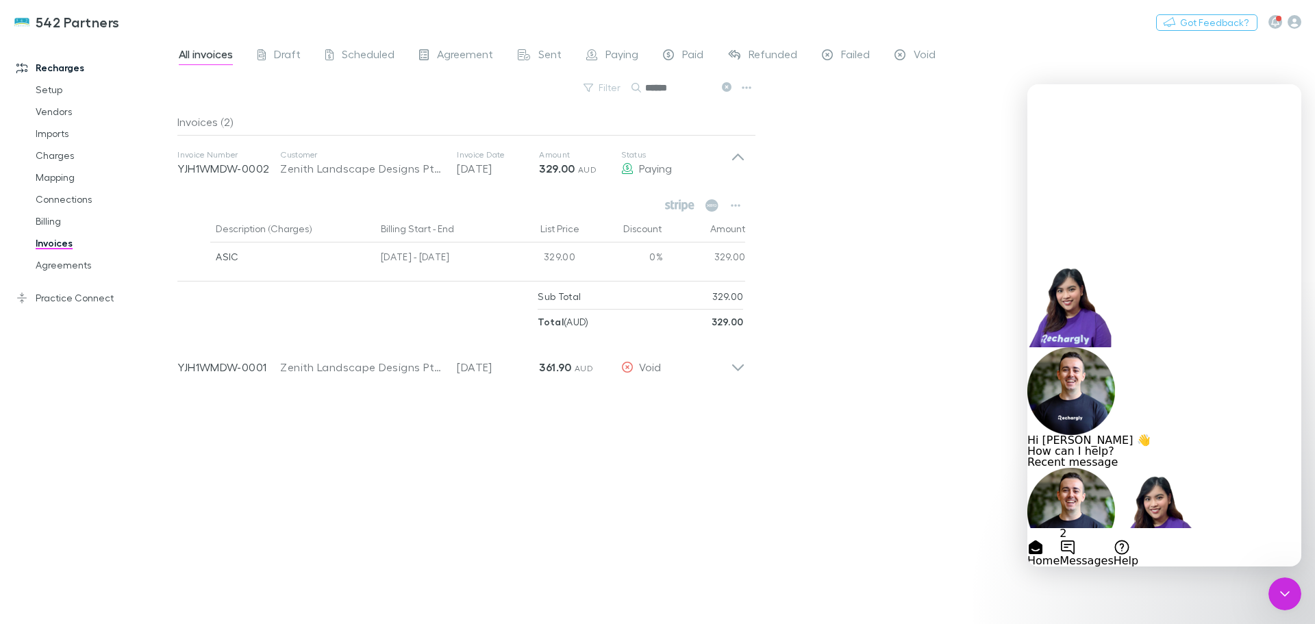
scroll to position [70, 0]
drag, startPoint x: 677, startPoint y: 90, endPoint x: 647, endPoint y: 88, distance: 30.2
click at [647, 88] on input "******" at bounding box center [679, 87] width 69 height 19
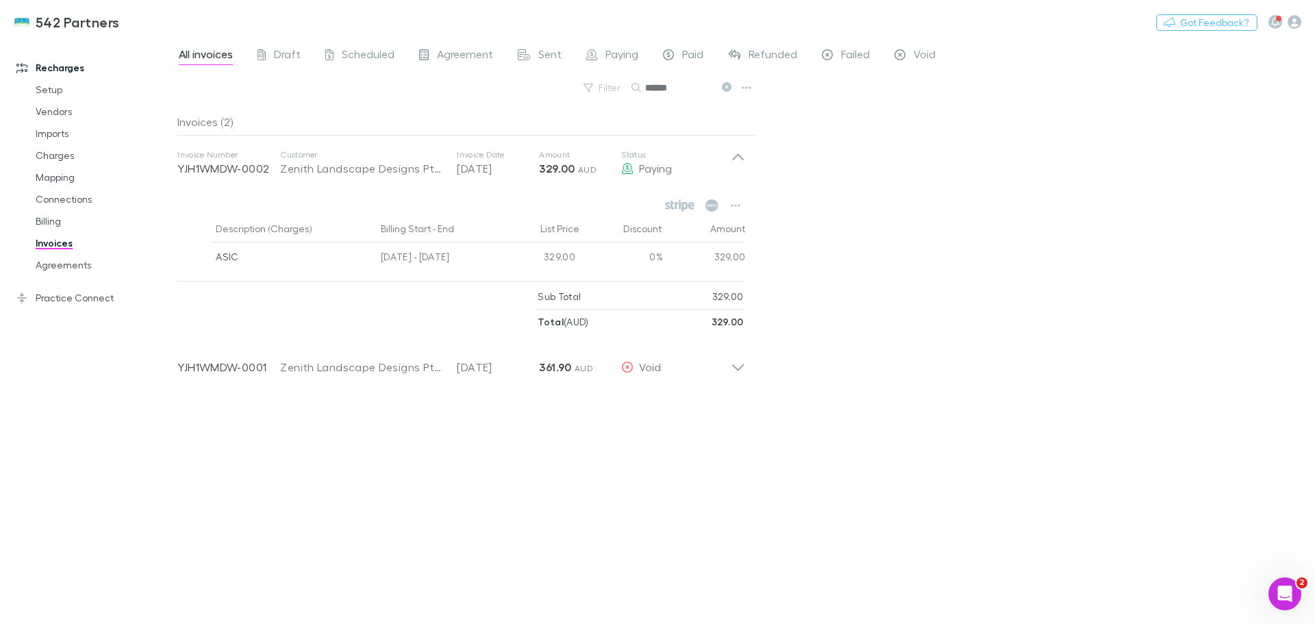
click at [40, 223] on link "Billing" at bounding box center [103, 221] width 163 height 22
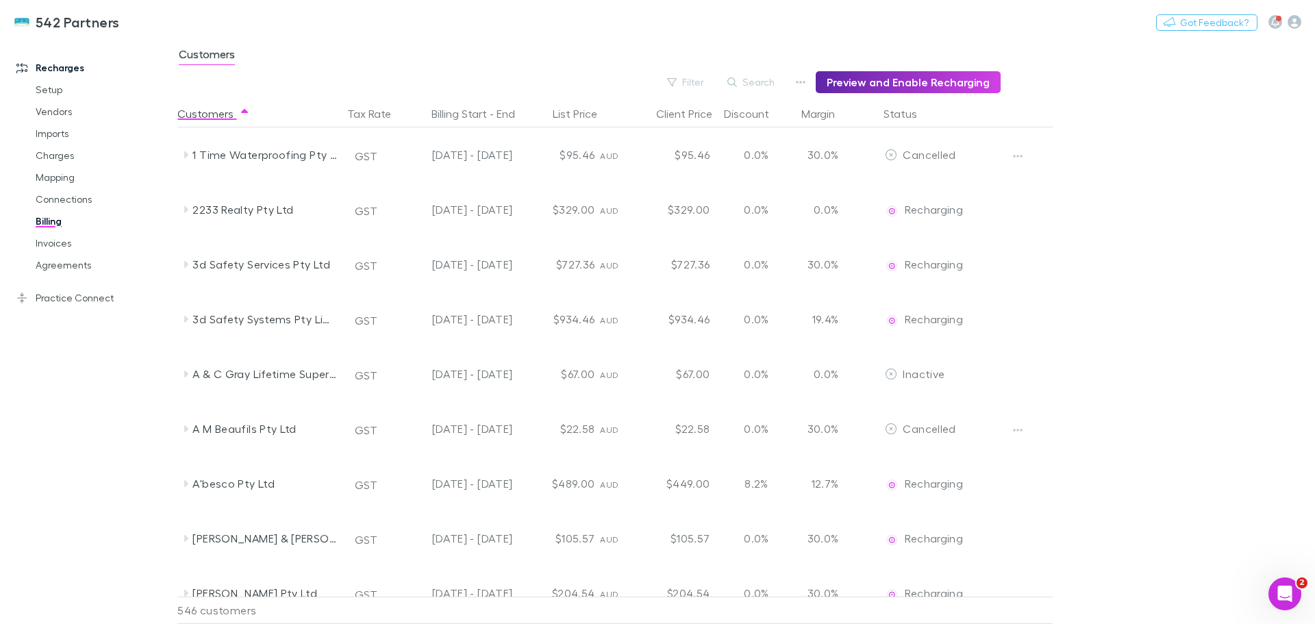
click at [806, 79] on icon "button" at bounding box center [801, 82] width 10 height 11
click at [810, 79] on div at bounding box center [657, 312] width 1315 height 624
click at [699, 82] on button "Filter" at bounding box center [686, 82] width 52 height 16
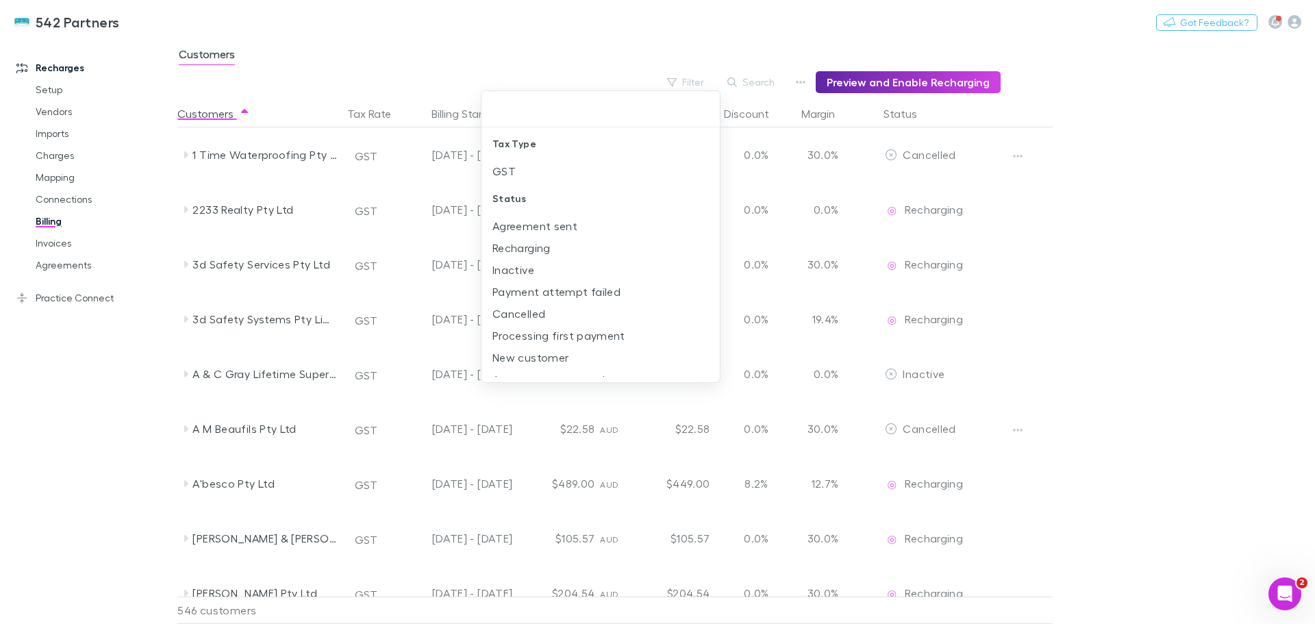
scroll to position [14, 0]
click at [522, 351] on li "New customer" at bounding box center [601, 344] width 238 height 22
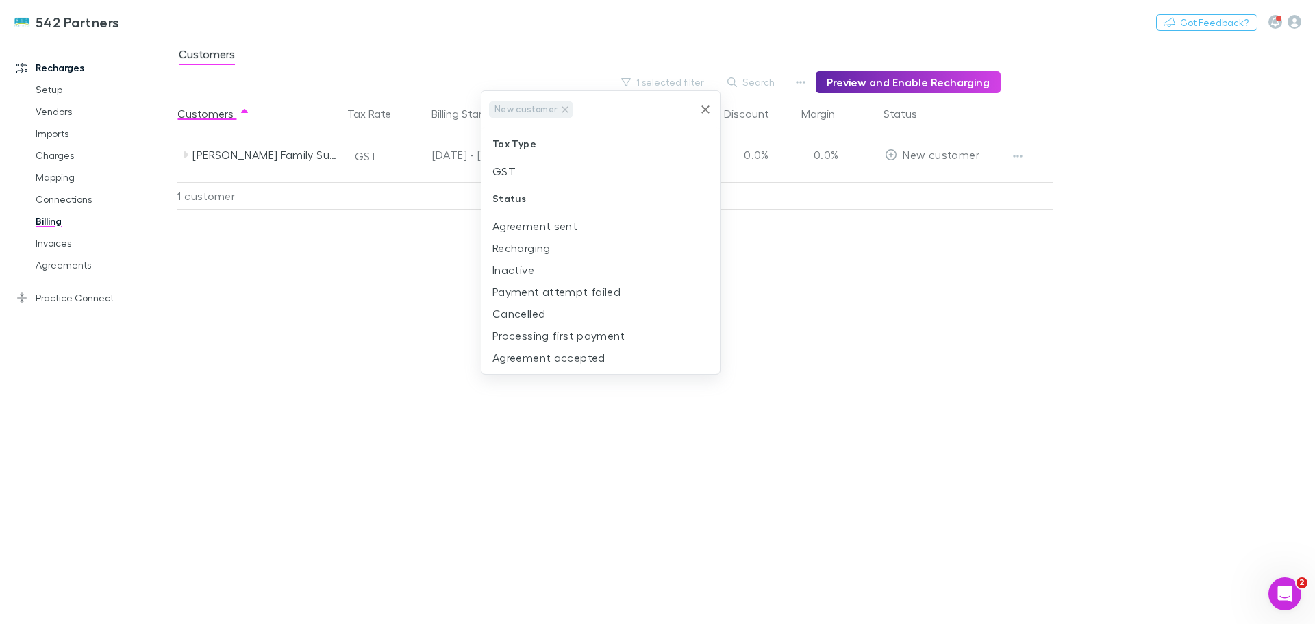
scroll to position [0, 0]
click at [187, 154] on div at bounding box center [657, 312] width 1315 height 624
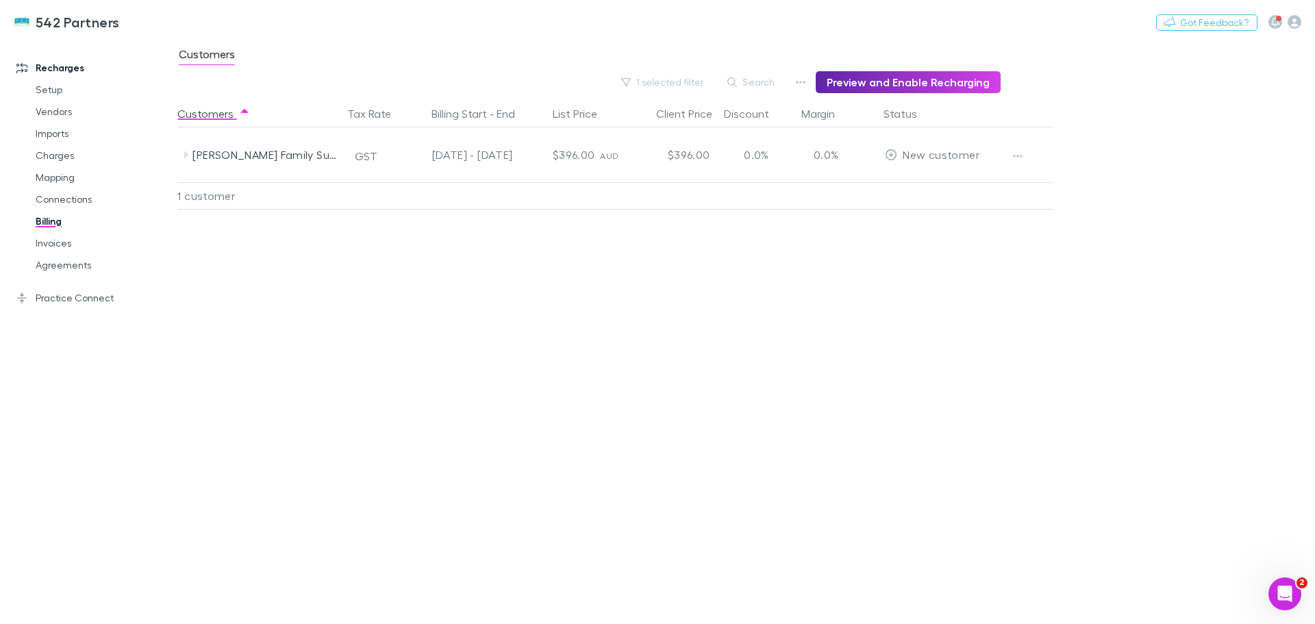
click at [185, 155] on icon at bounding box center [186, 154] width 4 height 7
click at [1017, 158] on icon "button" at bounding box center [1018, 156] width 10 height 11
click at [1017, 158] on div at bounding box center [657, 312] width 1315 height 624
click at [1294, 20] on icon "button" at bounding box center [1295, 22] width 14 height 14
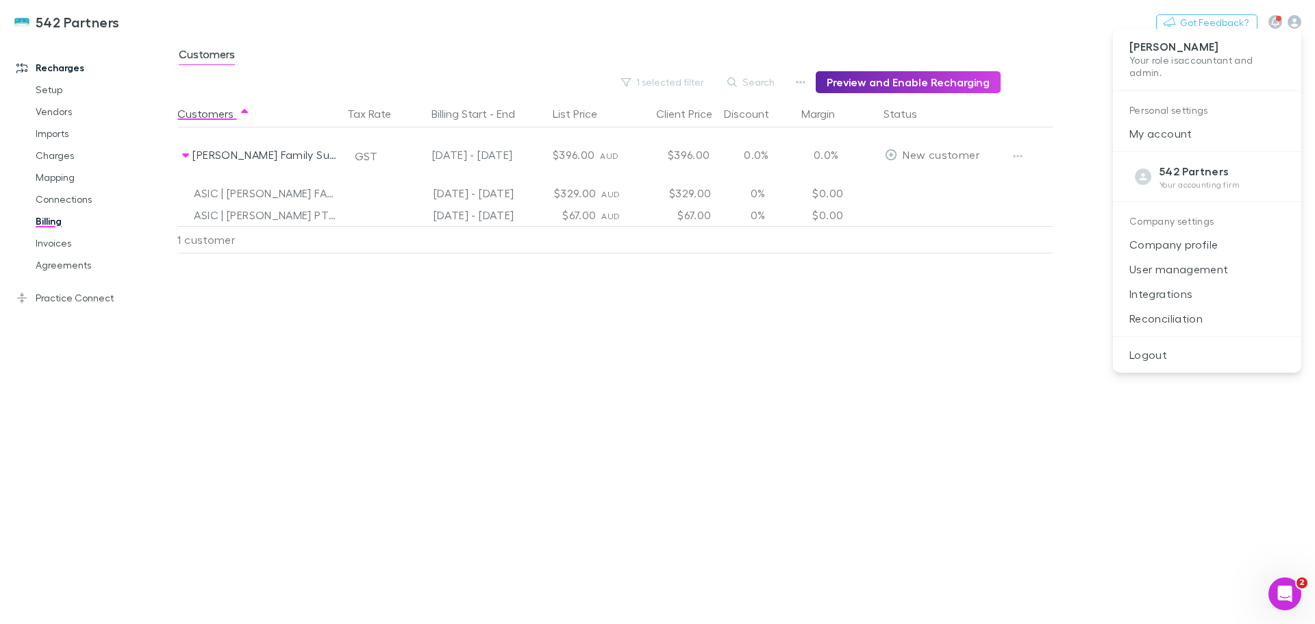
click at [1165, 290] on p "Integrations" at bounding box center [1207, 294] width 188 height 25
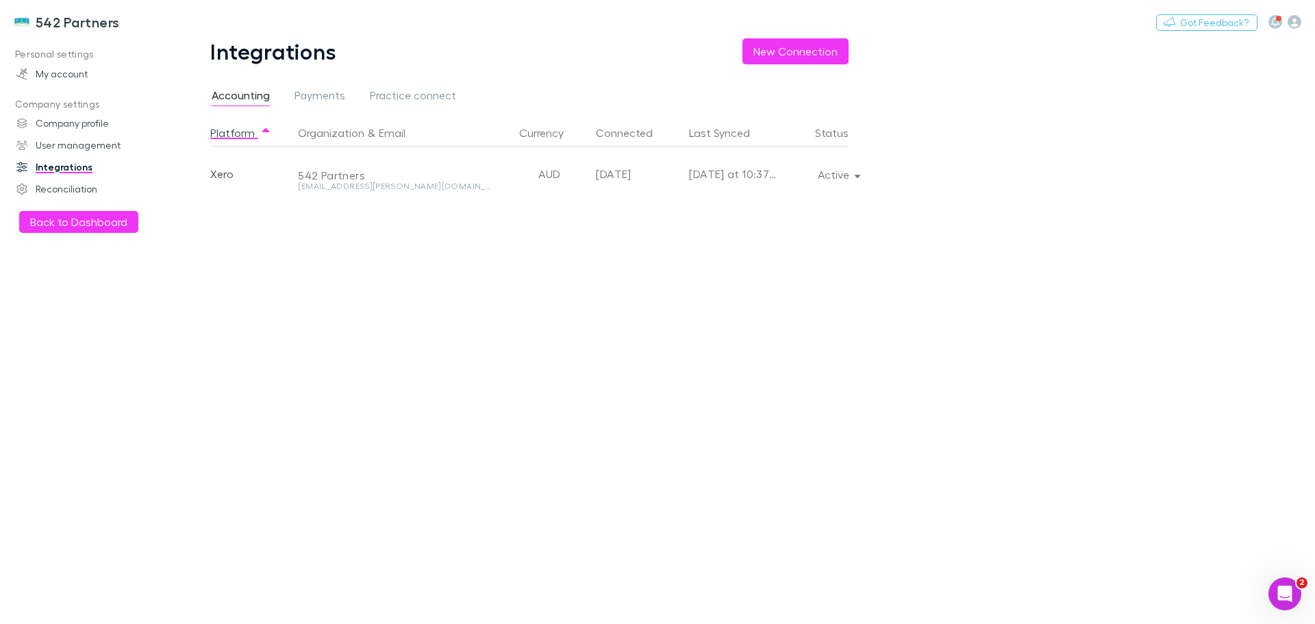
click at [855, 177] on icon "button" at bounding box center [858, 175] width 6 height 10
click at [733, 204] on p "Re-sync now" at bounding box center [774, 202] width 188 height 25
